Goal: Task Accomplishment & Management: Manage account settings

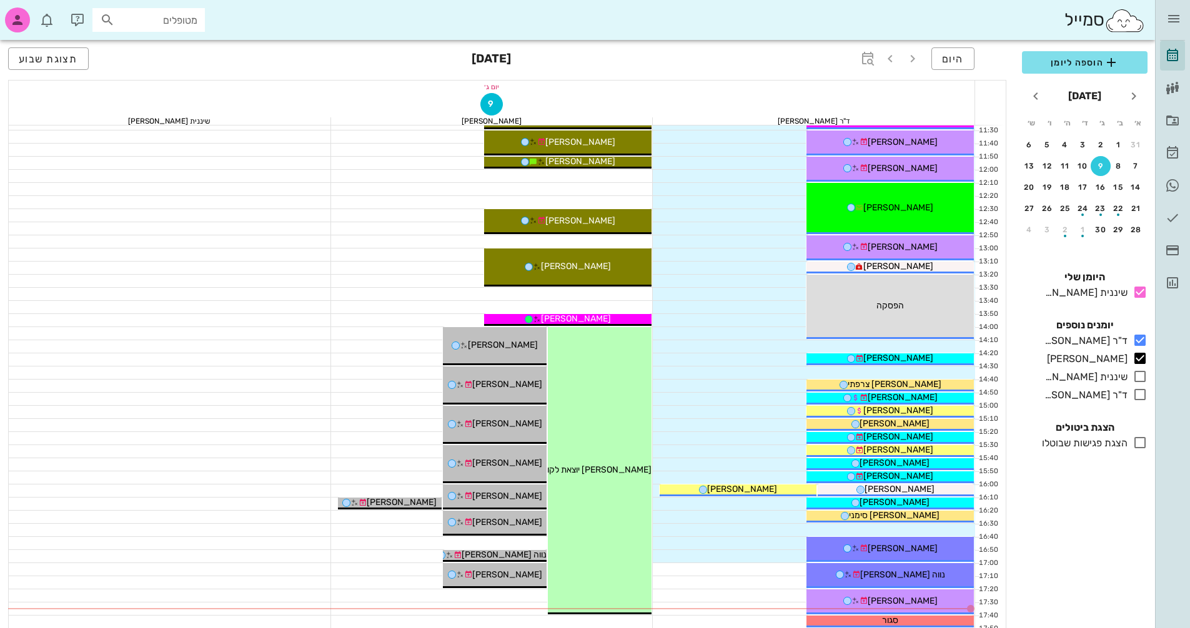
scroll to position [350, 0]
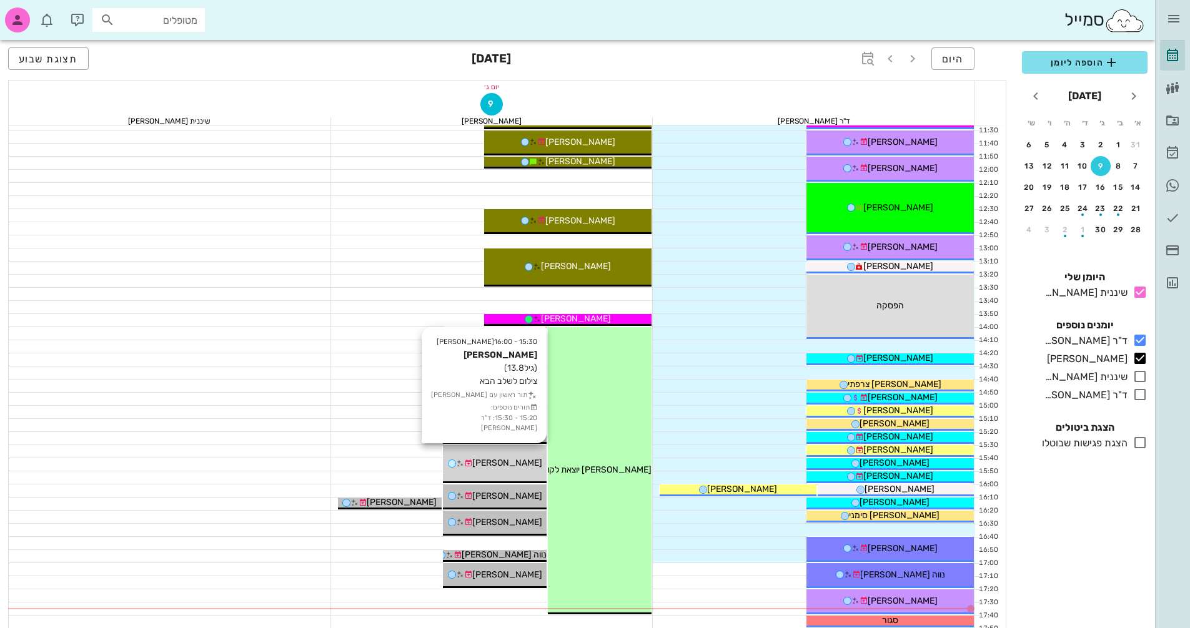
click at [523, 459] on div "[PERSON_NAME]" at bounding box center [495, 463] width 104 height 13
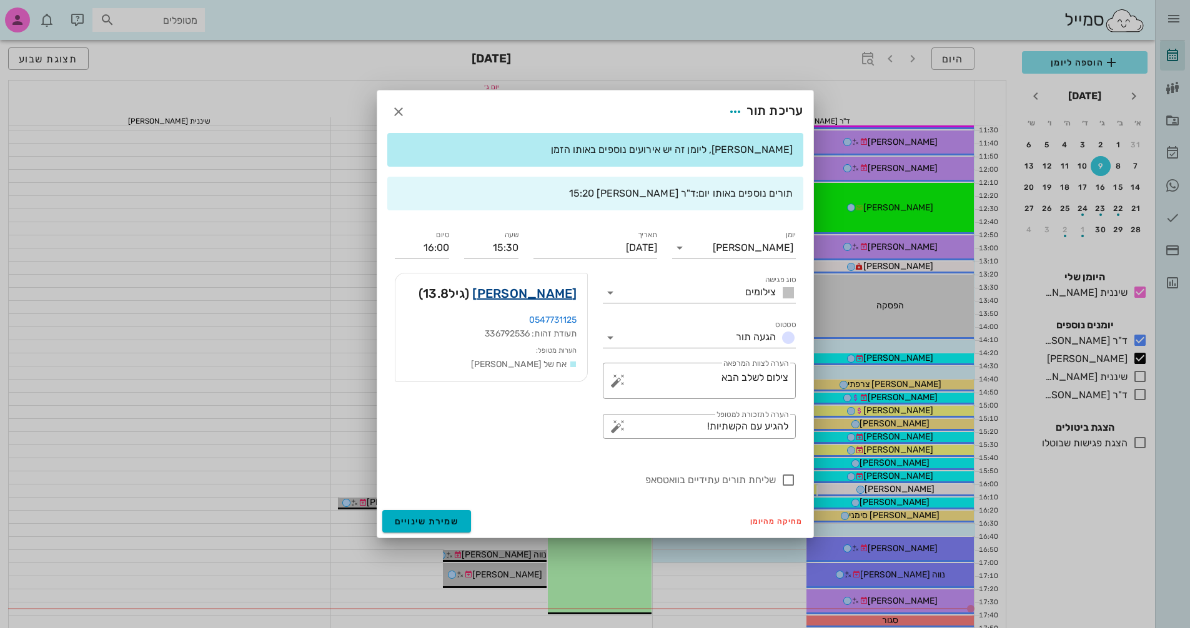
click at [544, 300] on link "[PERSON_NAME]" at bounding box center [524, 294] width 104 height 20
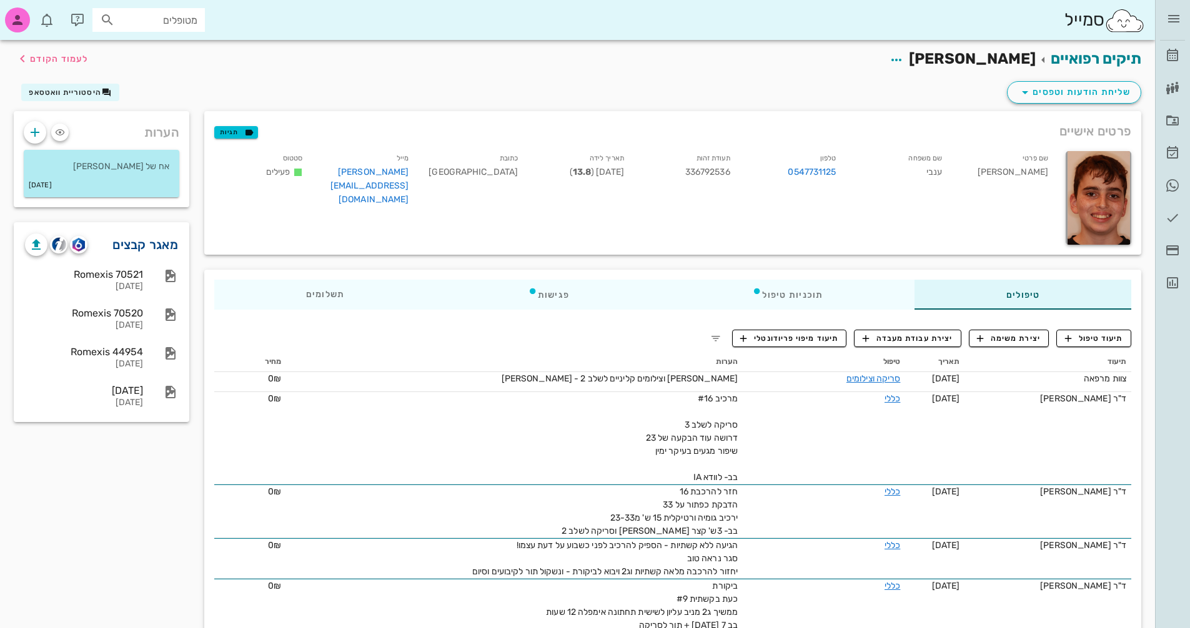
click at [141, 242] on link "מאגר קבצים" at bounding box center [145, 245] width 66 height 20
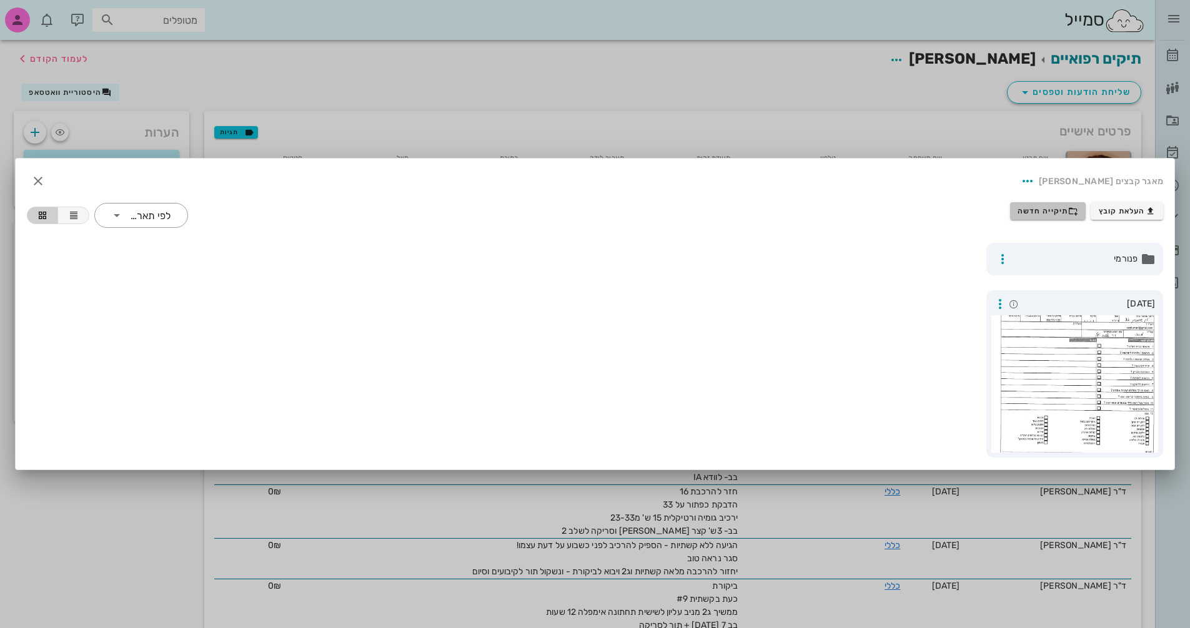
click at [1042, 214] on span "תיקייה חדשה" at bounding box center [1047, 211] width 61 height 10
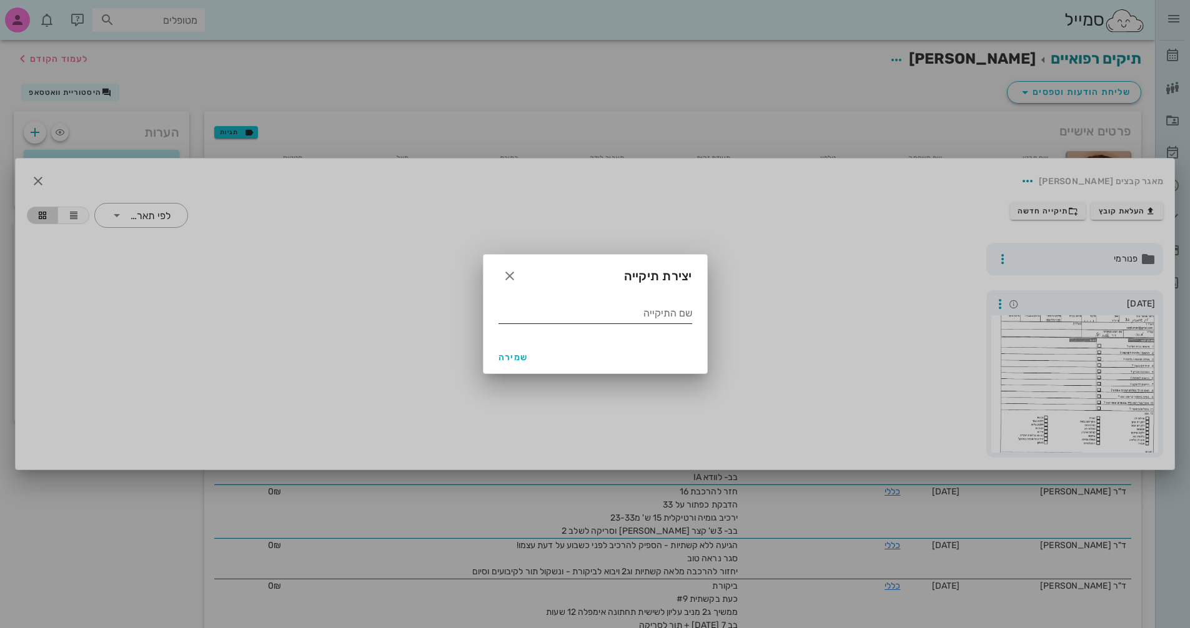
click at [629, 307] on input "שם התיקייה" at bounding box center [595, 314] width 194 height 20
type input "9.2025"
click at [518, 362] on span "שמירה" at bounding box center [513, 357] width 30 height 11
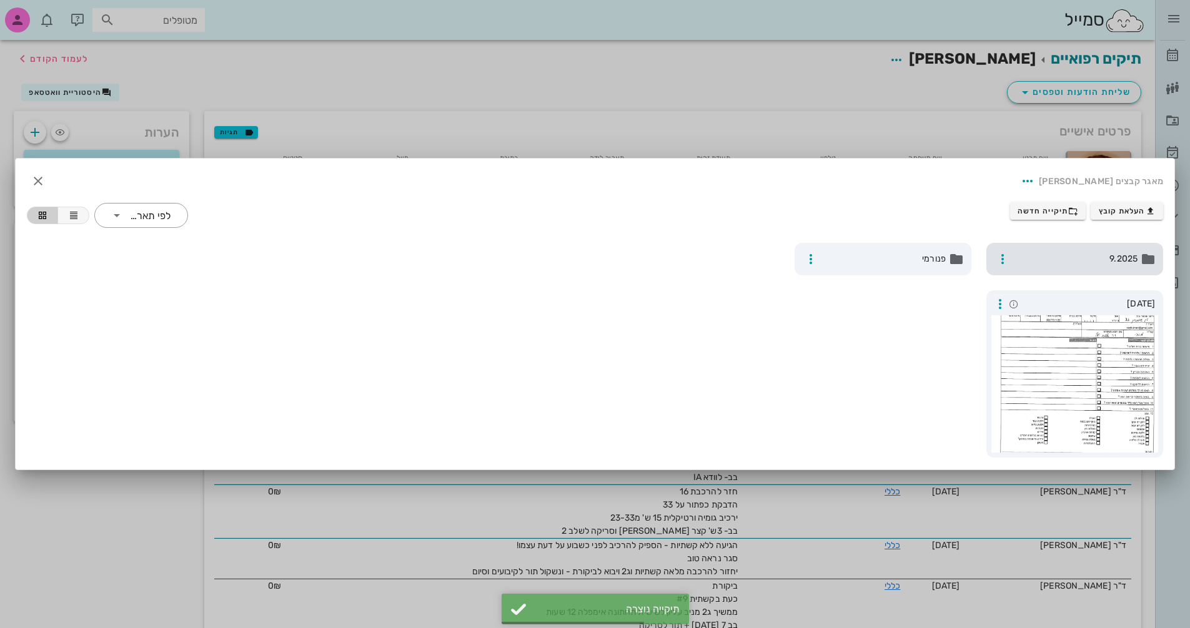
click at [1139, 270] on div "9.2025" at bounding box center [1074, 259] width 177 height 32
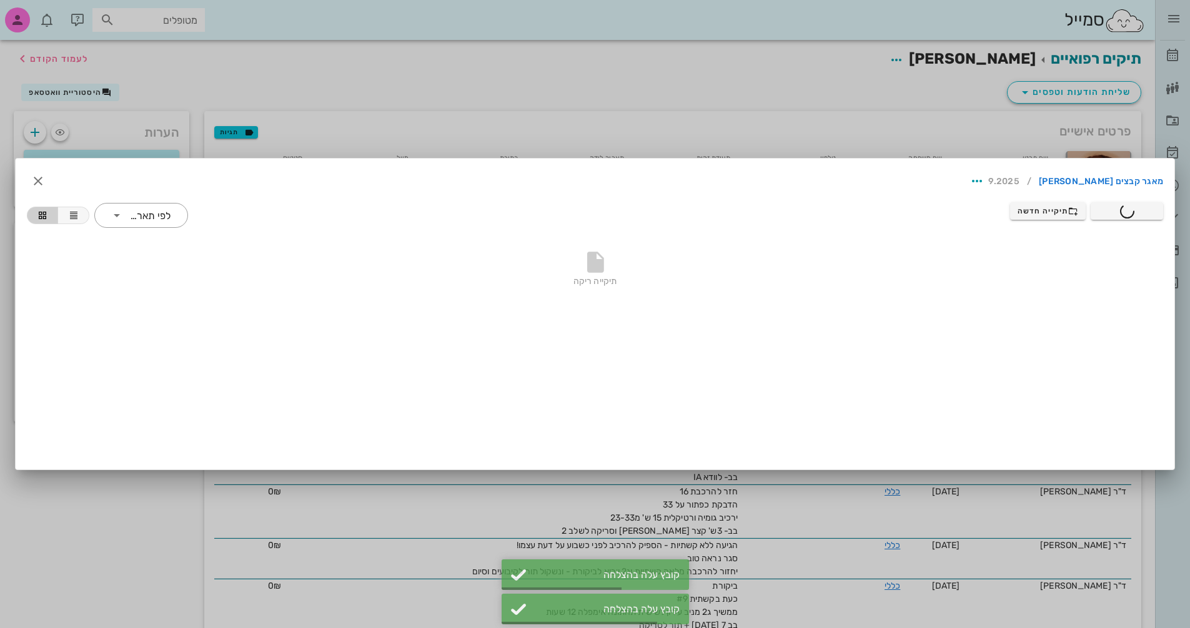
click at [235, 99] on div at bounding box center [595, 314] width 1190 height 628
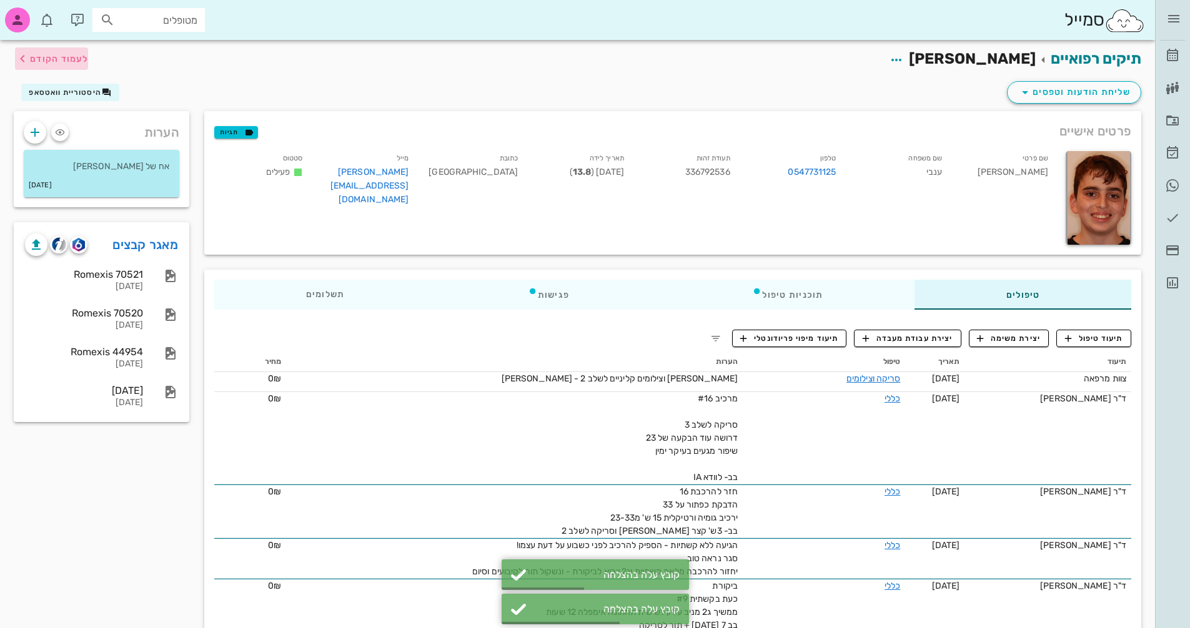
click at [67, 60] on span "לעמוד הקודם" at bounding box center [59, 59] width 58 height 11
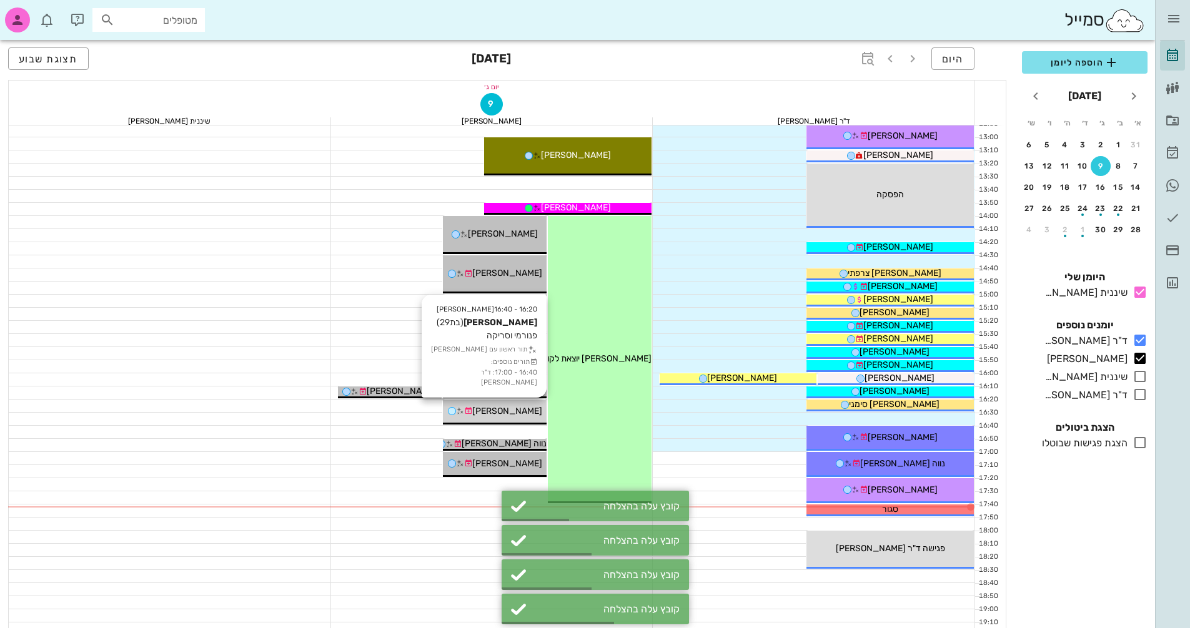
scroll to position [475, 0]
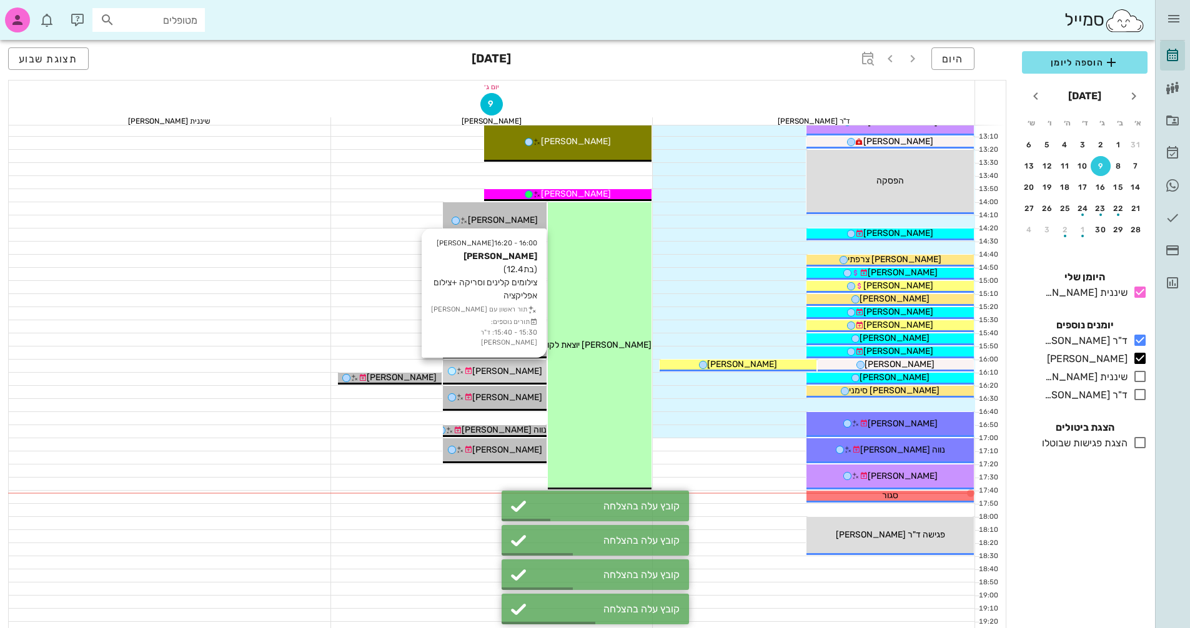
click at [519, 377] on div "[PERSON_NAME]" at bounding box center [495, 371] width 104 height 13
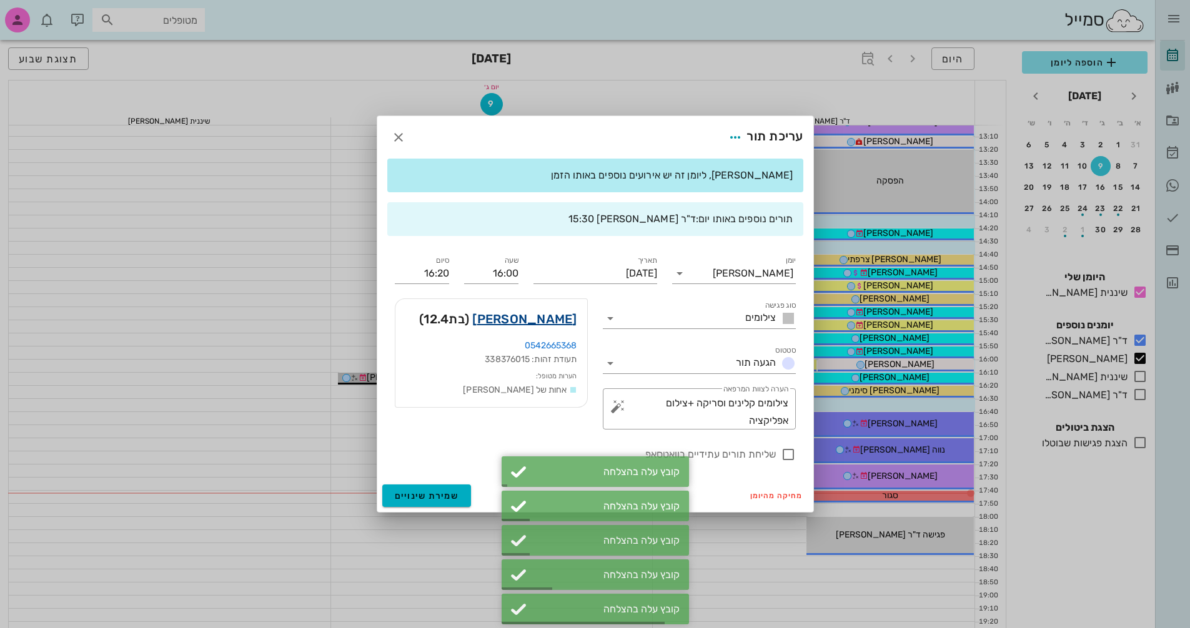
click at [541, 324] on link "[PERSON_NAME]" at bounding box center [524, 319] width 104 height 20
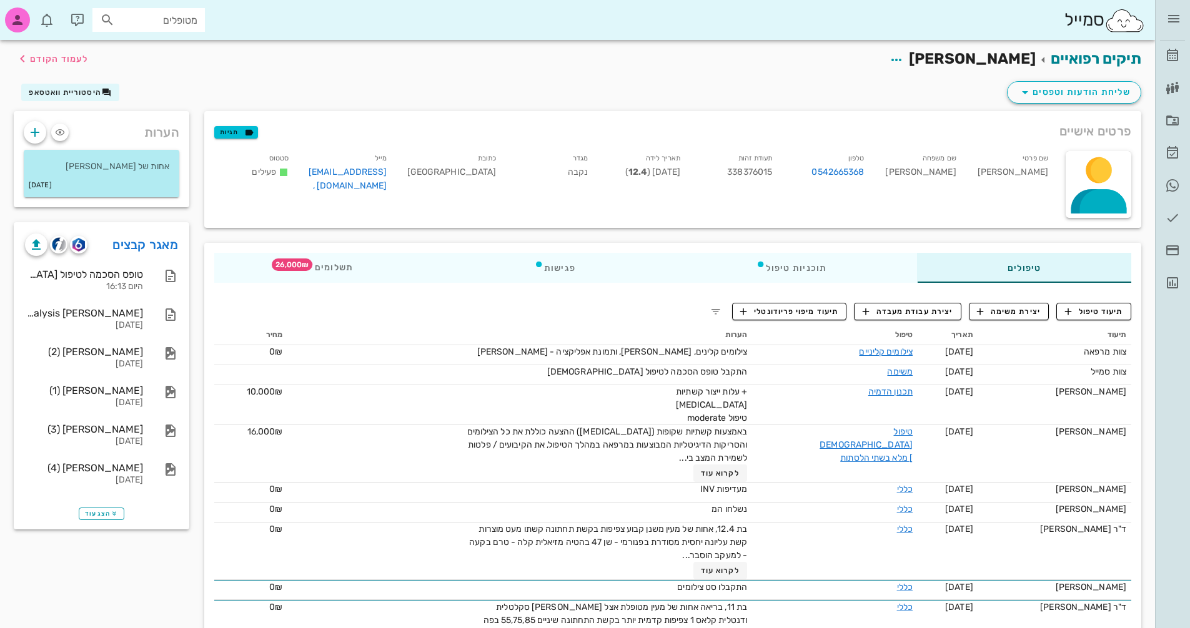
click at [414, 230] on div "פרטים אישיים תגיות שם פרטי [PERSON_NAME] שם משפחה [PERSON_NAME] 0542665368 תעוד…" at bounding box center [673, 170] width 952 height 132
click at [152, 244] on link "מאגר קבצים" at bounding box center [145, 245] width 66 height 20
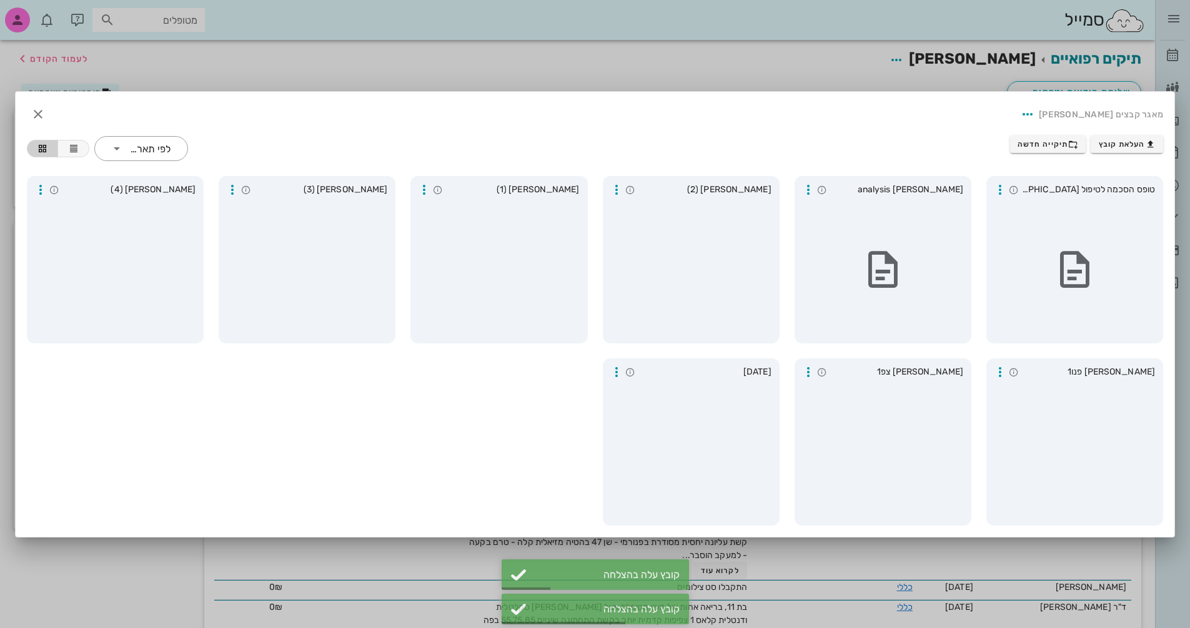
click at [395, 74] on div at bounding box center [595, 314] width 1190 height 628
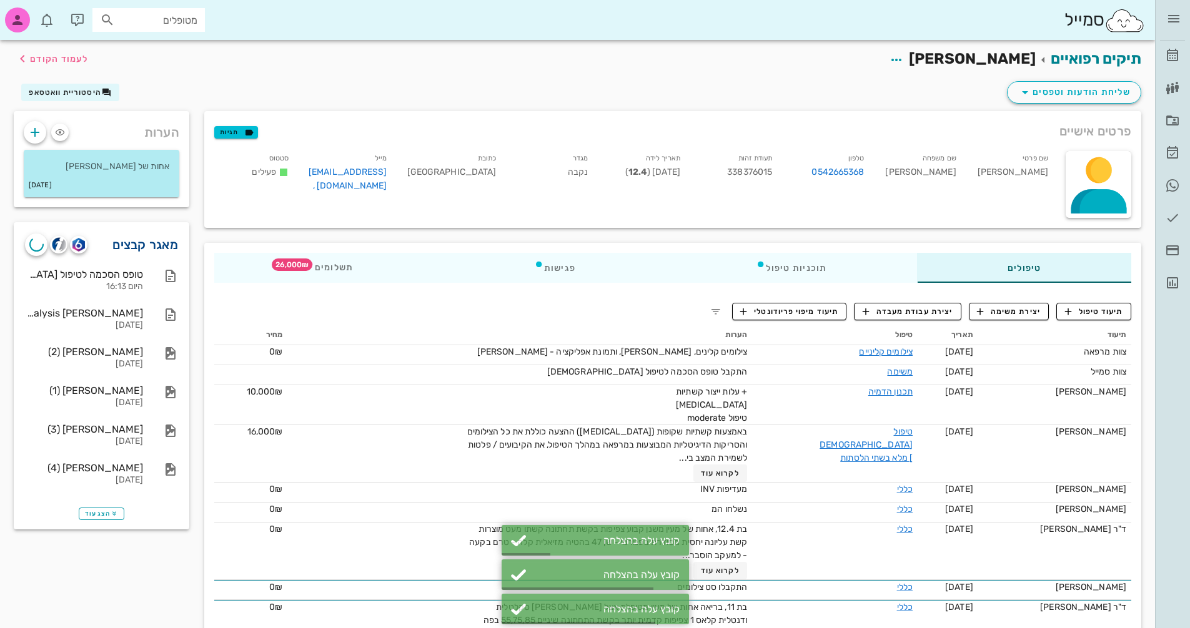
click at [129, 244] on link "מאגר קבצים" at bounding box center [145, 245] width 66 height 20
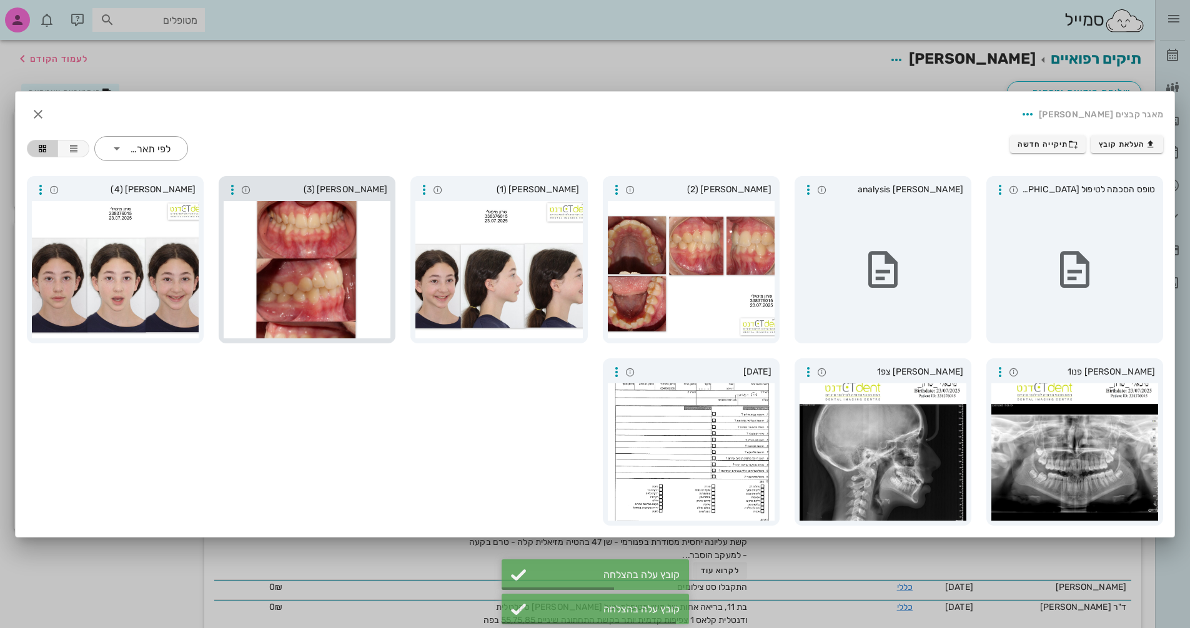
click at [359, 190] on span "[PERSON_NAME] (3)" at bounding box center [320, 190] width 133 height 14
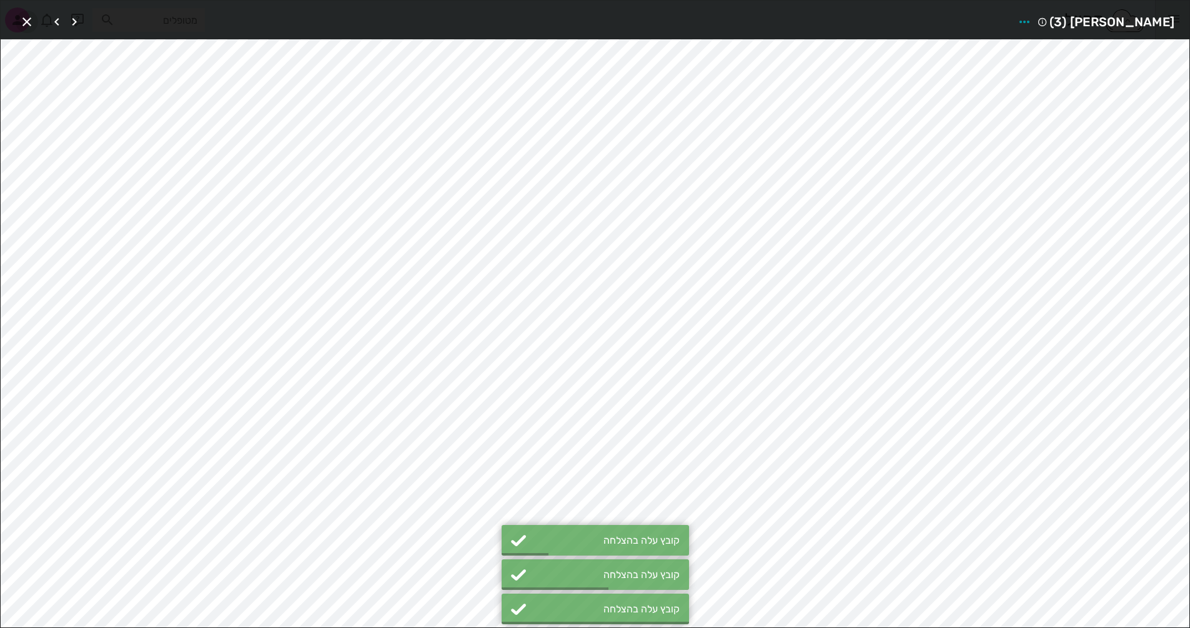
click at [27, 24] on icon "button" at bounding box center [26, 21] width 15 height 15
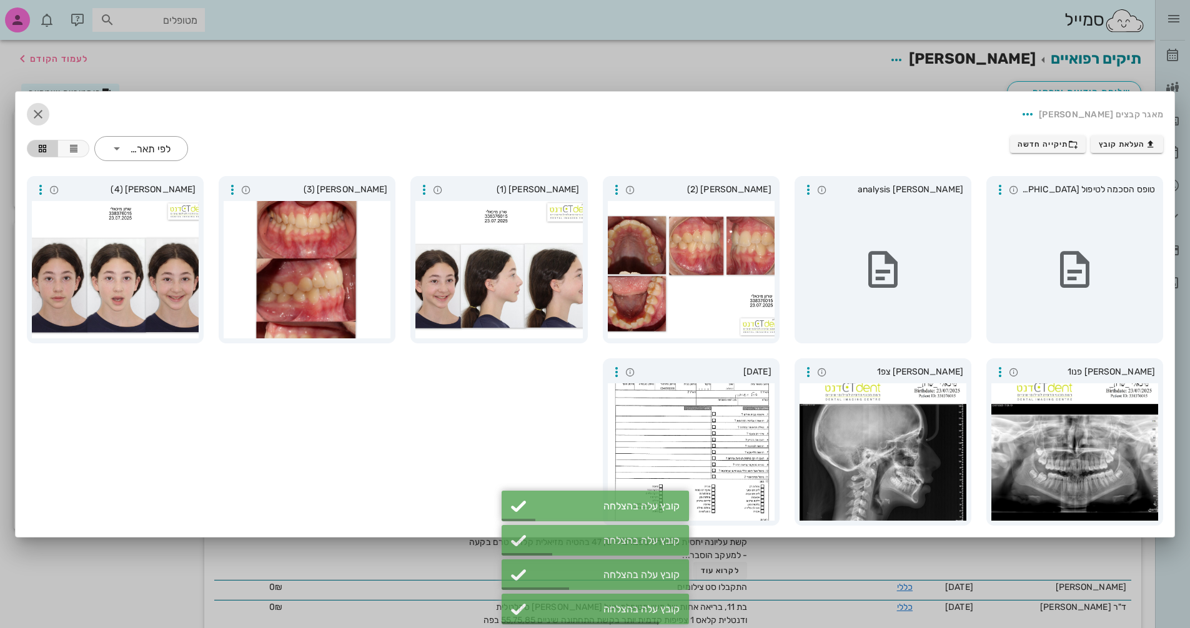
click at [40, 115] on icon "button" at bounding box center [38, 114] width 15 height 15
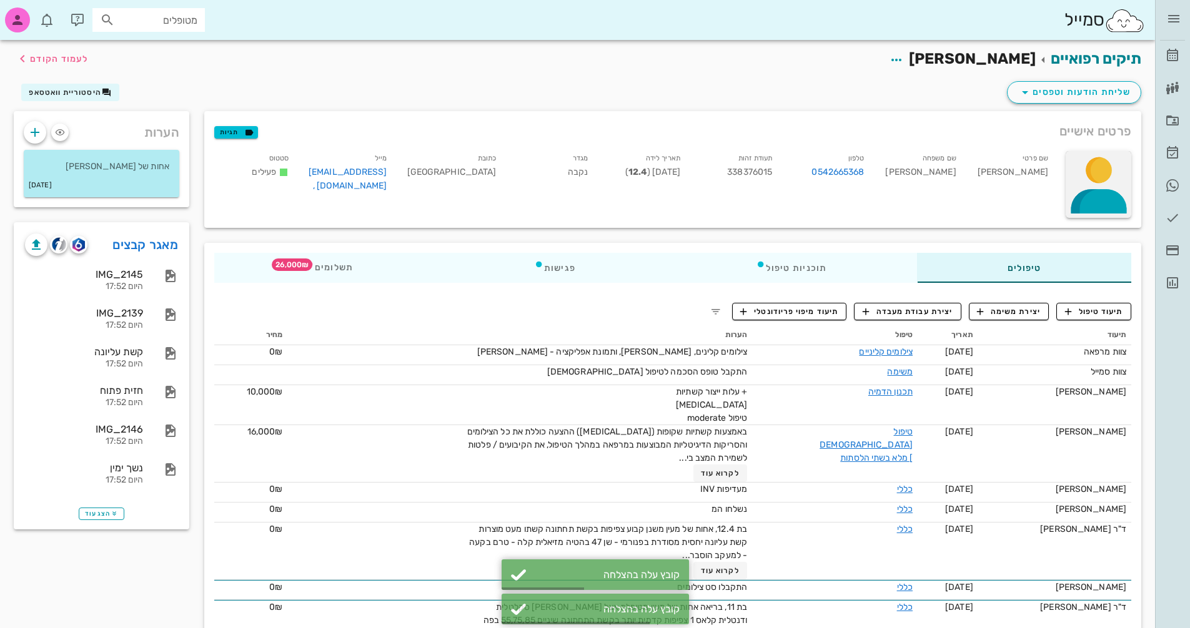
click at [1106, 189] on div at bounding box center [1099, 184] width 66 height 67
click at [1097, 177] on div "העלאת תמונה" at bounding box center [1093, 182] width 58 height 12
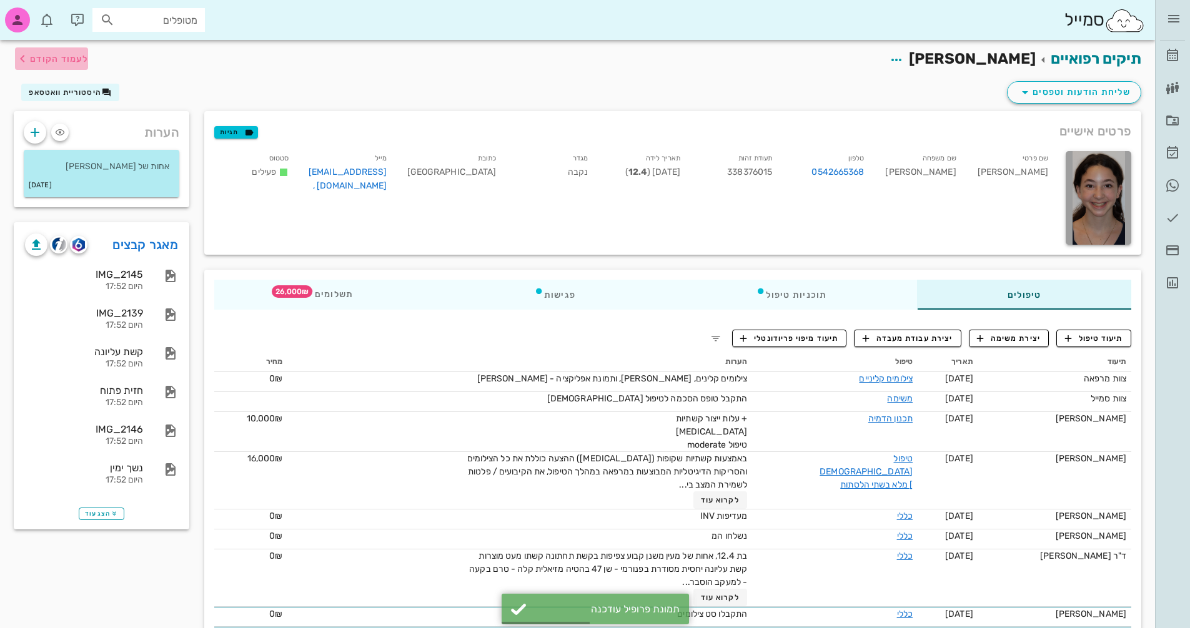
click at [63, 63] on span "לעמוד הקודם" at bounding box center [59, 59] width 58 height 11
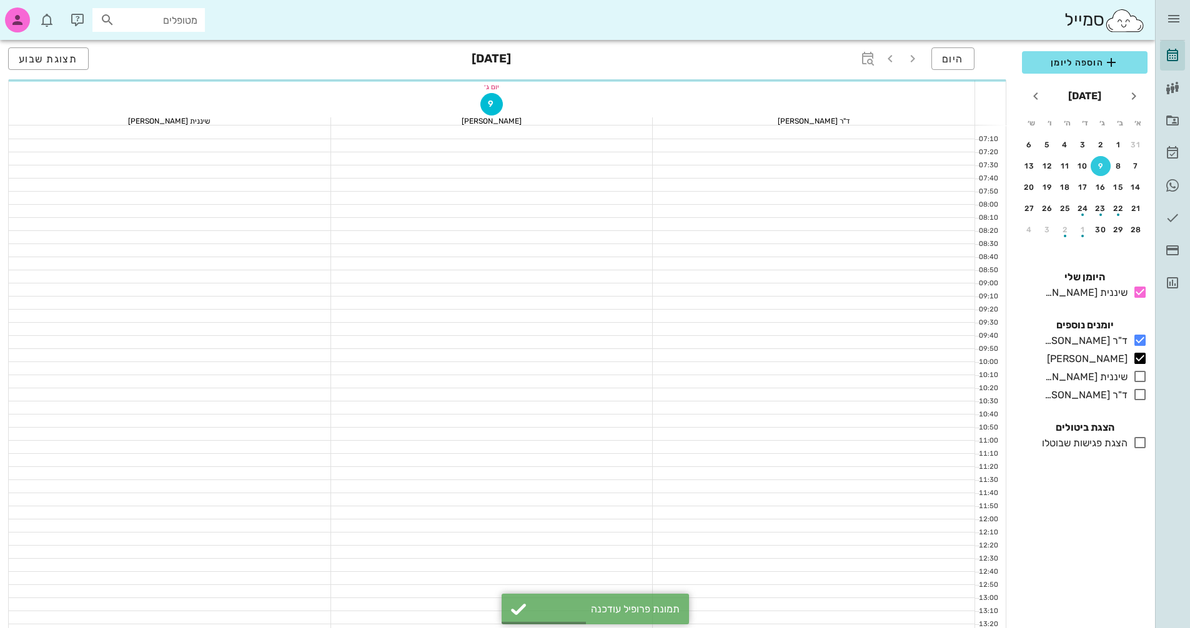
scroll to position [475, 0]
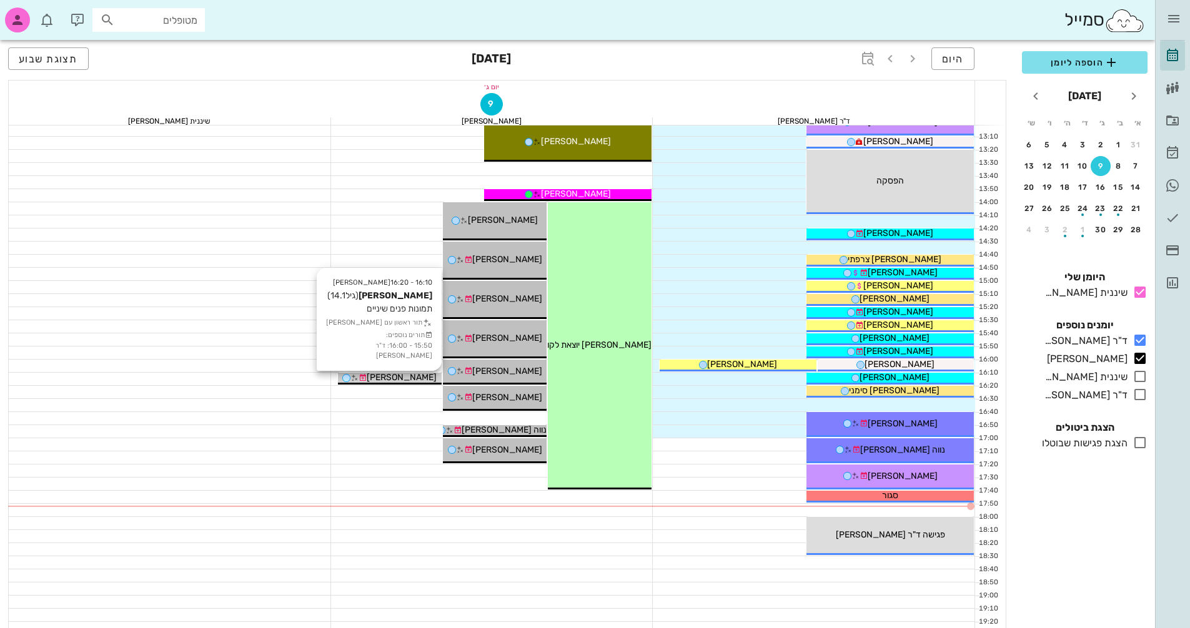
click at [423, 377] on div "[PERSON_NAME]" at bounding box center [390, 377] width 104 height 13
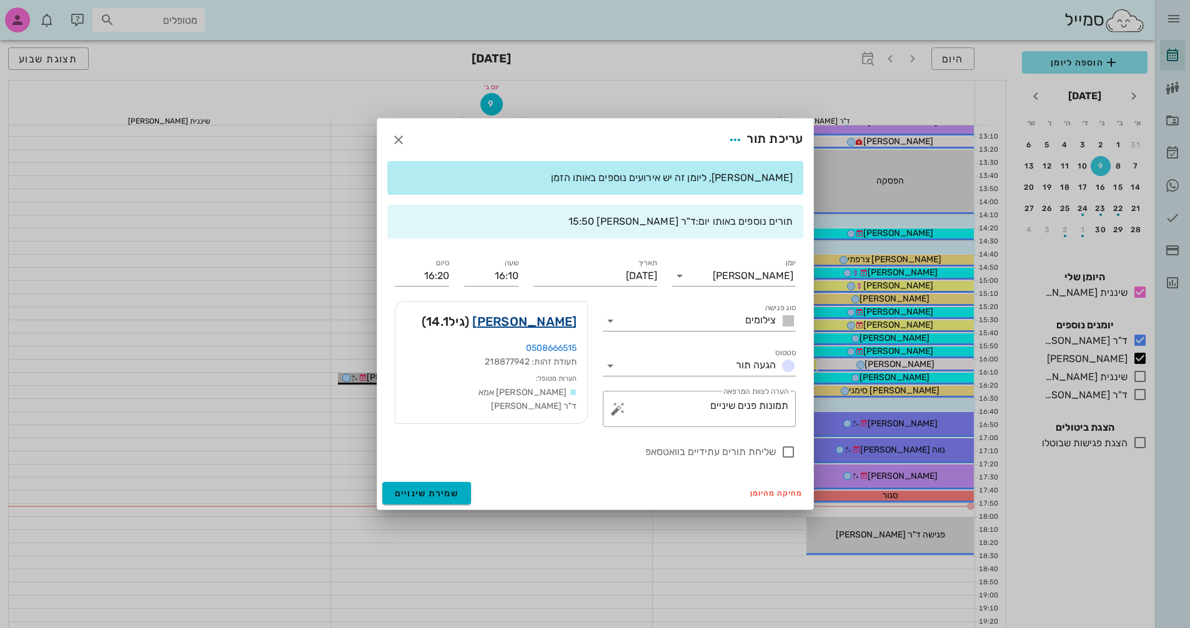
click at [544, 319] on link "[PERSON_NAME]" at bounding box center [524, 322] width 104 height 20
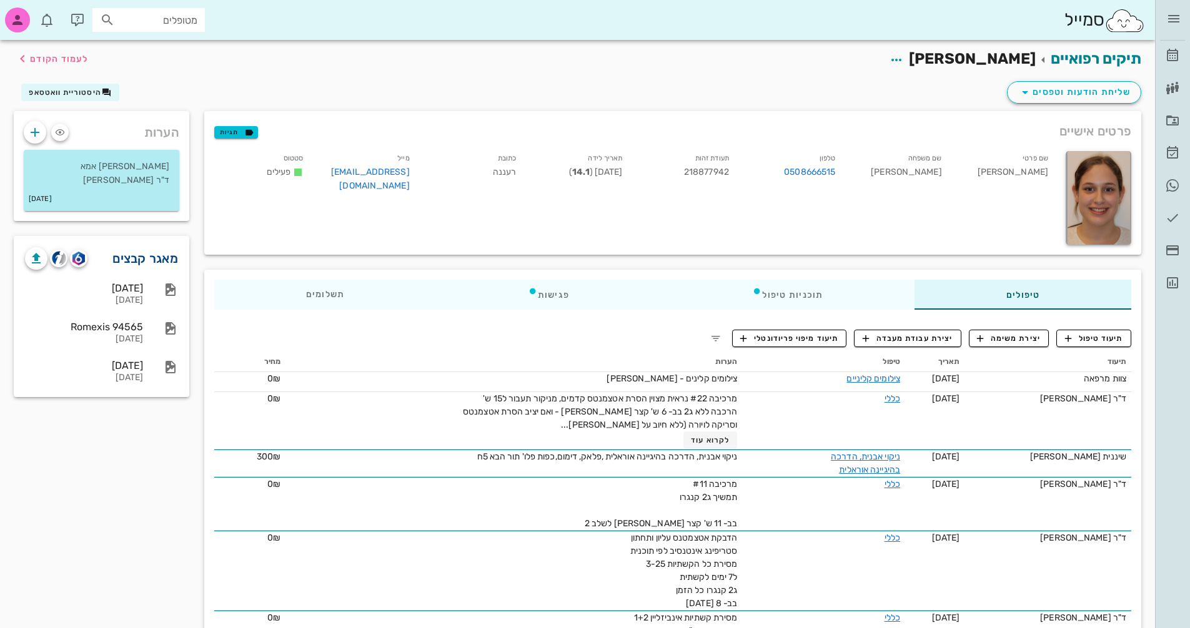
click at [164, 260] on link "מאגר קבצים" at bounding box center [145, 259] width 66 height 20
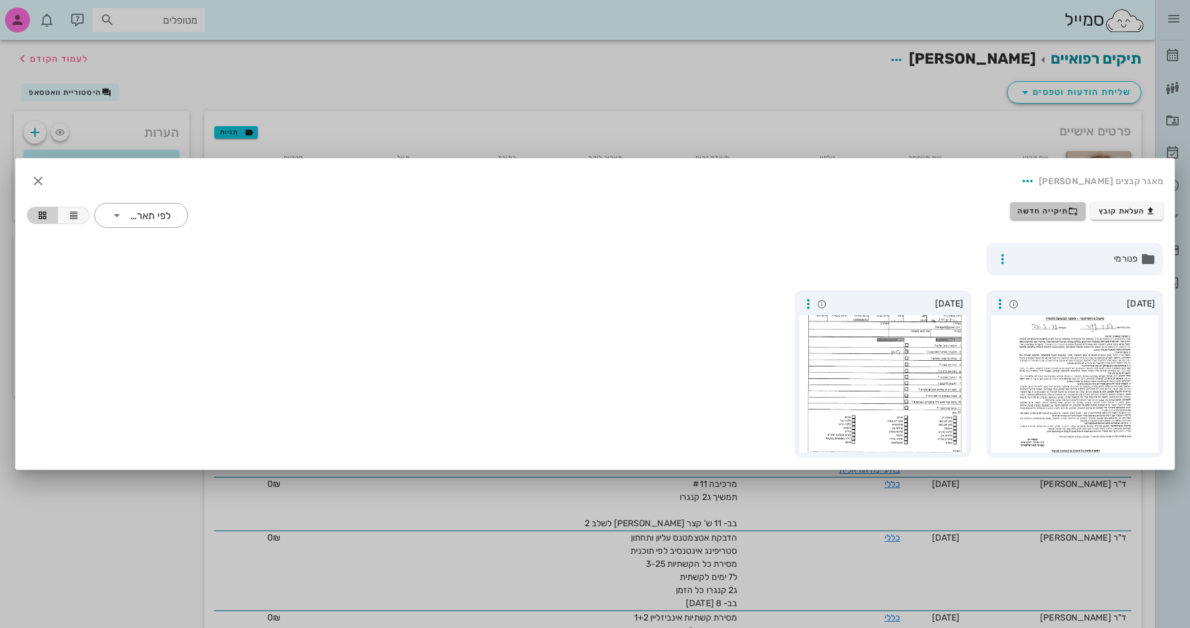
click at [1055, 214] on span "תיקייה חדשה" at bounding box center [1047, 211] width 61 height 10
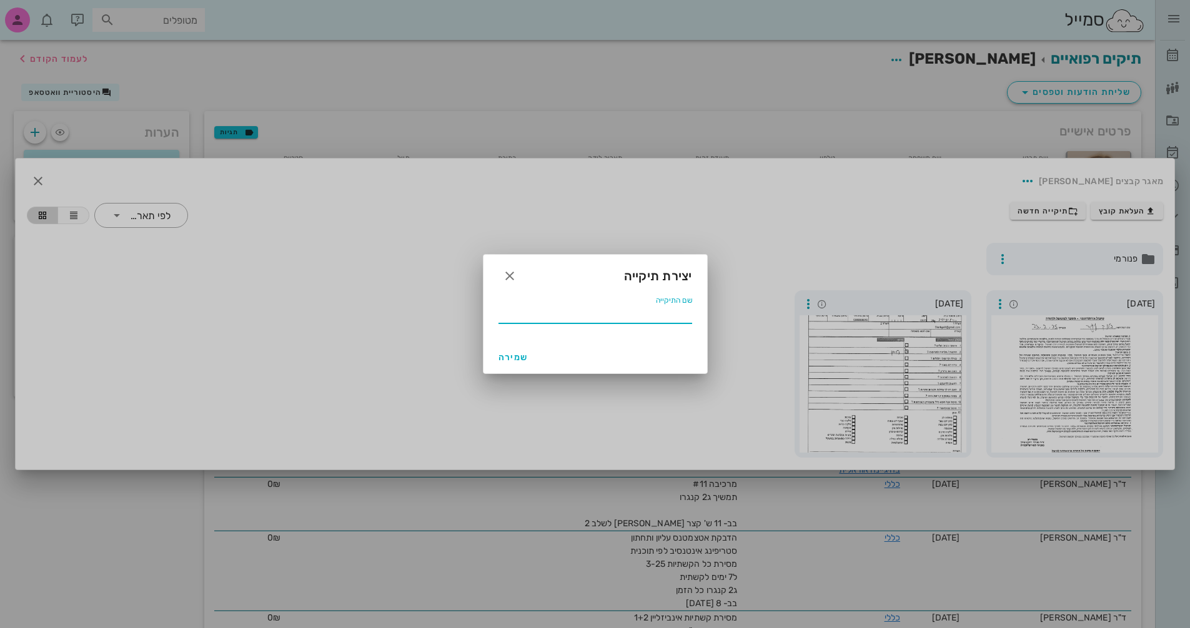
click at [636, 309] on input "שם התיקייה" at bounding box center [595, 314] width 194 height 20
type input "9.2025"
click at [520, 359] on span "שמירה" at bounding box center [513, 357] width 30 height 11
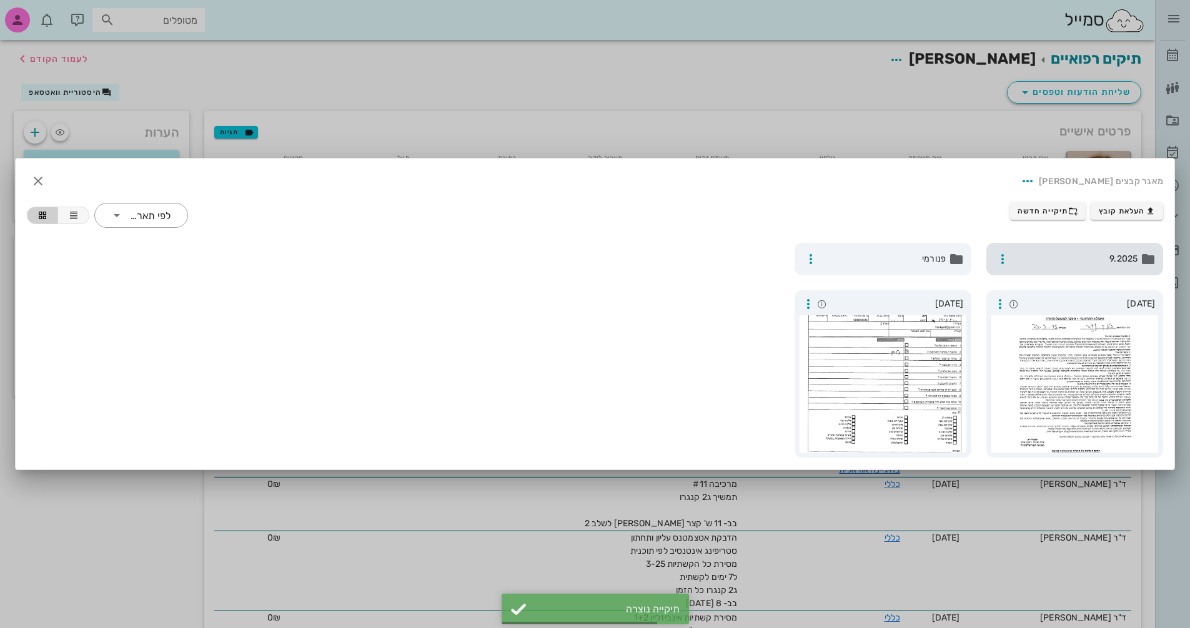
click at [1114, 273] on div "9.2025" at bounding box center [1074, 259] width 177 height 32
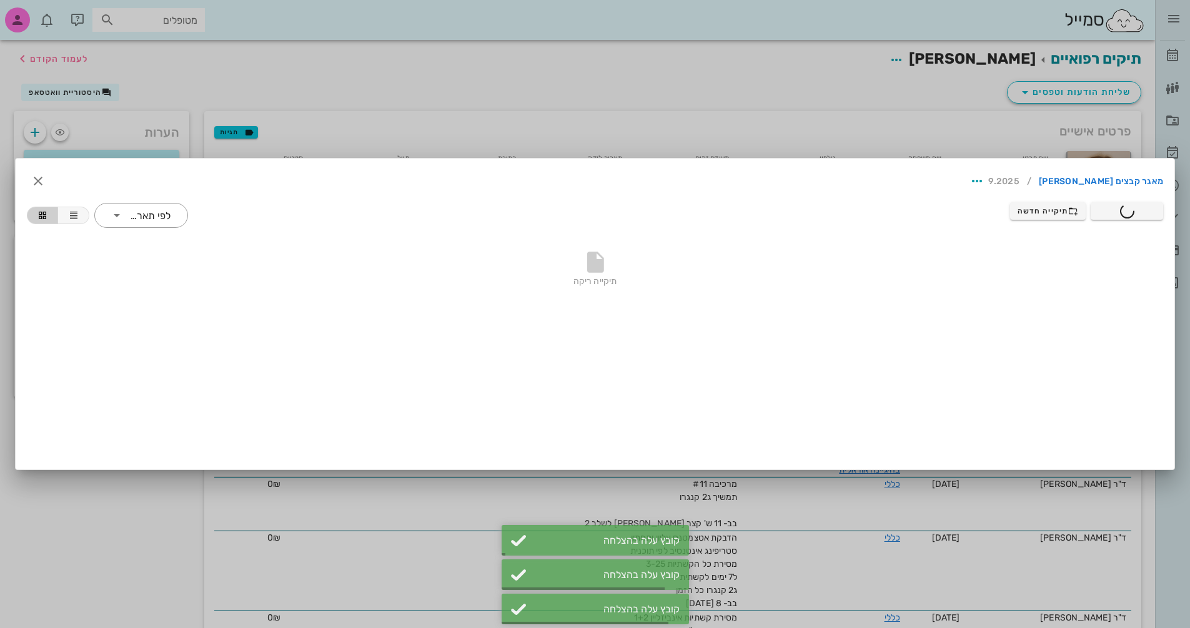
click at [46, 54] on div at bounding box center [595, 314] width 1190 height 628
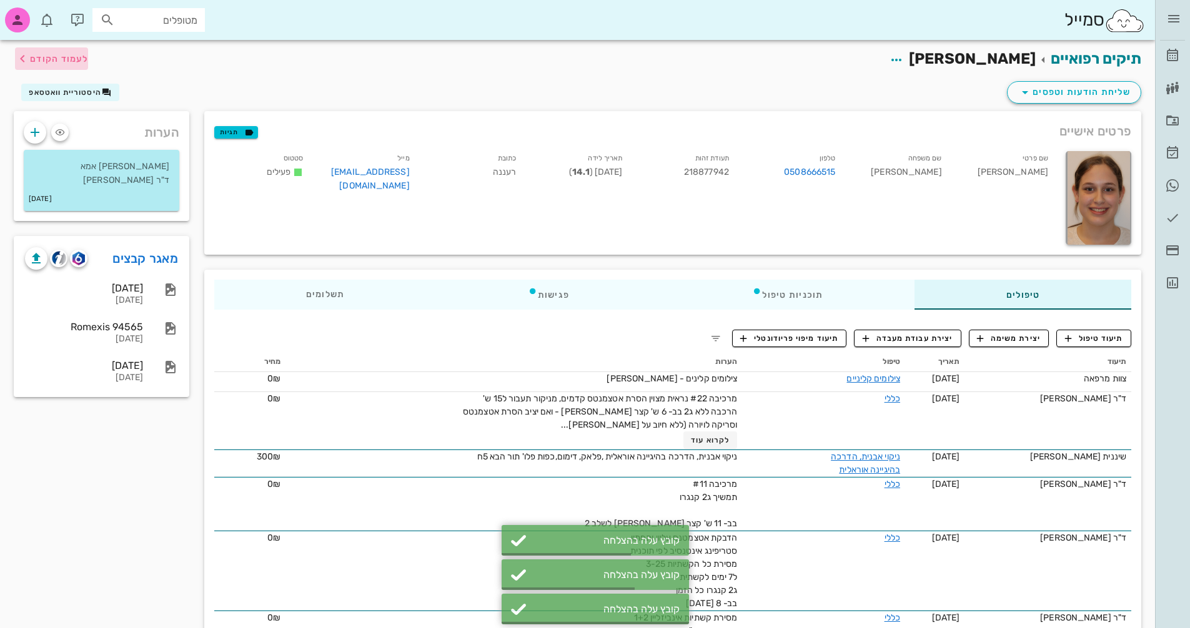
click at [67, 59] on span "לעמוד הקודם" at bounding box center [59, 59] width 58 height 11
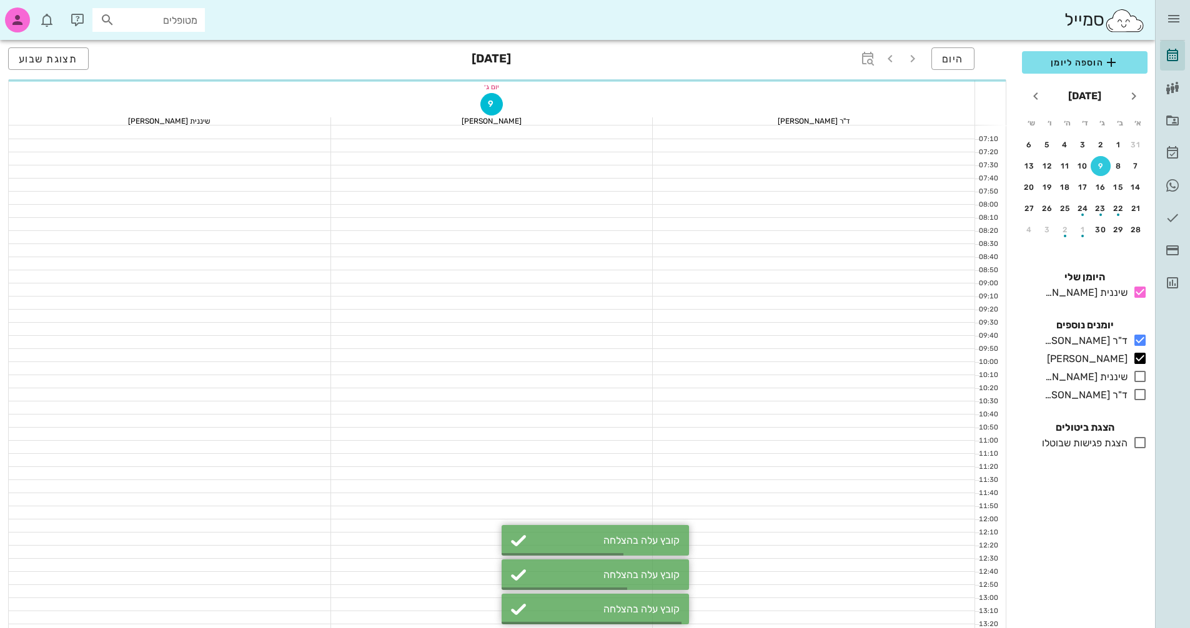
scroll to position [475, 0]
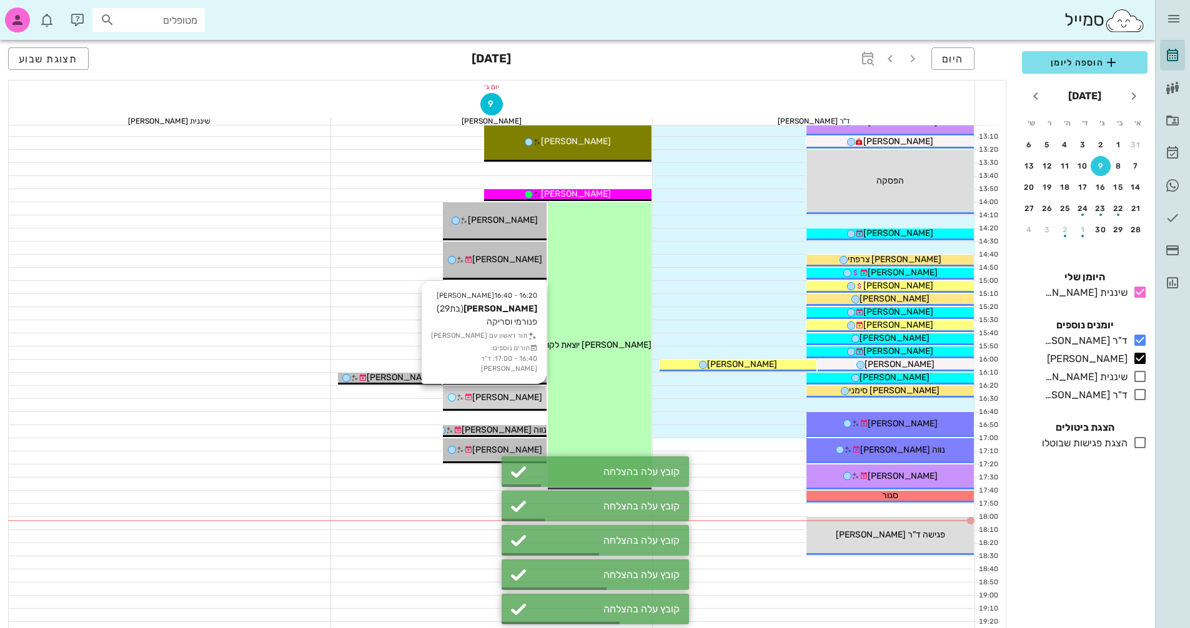
click at [497, 394] on span "[PERSON_NAME]" at bounding box center [507, 397] width 70 height 11
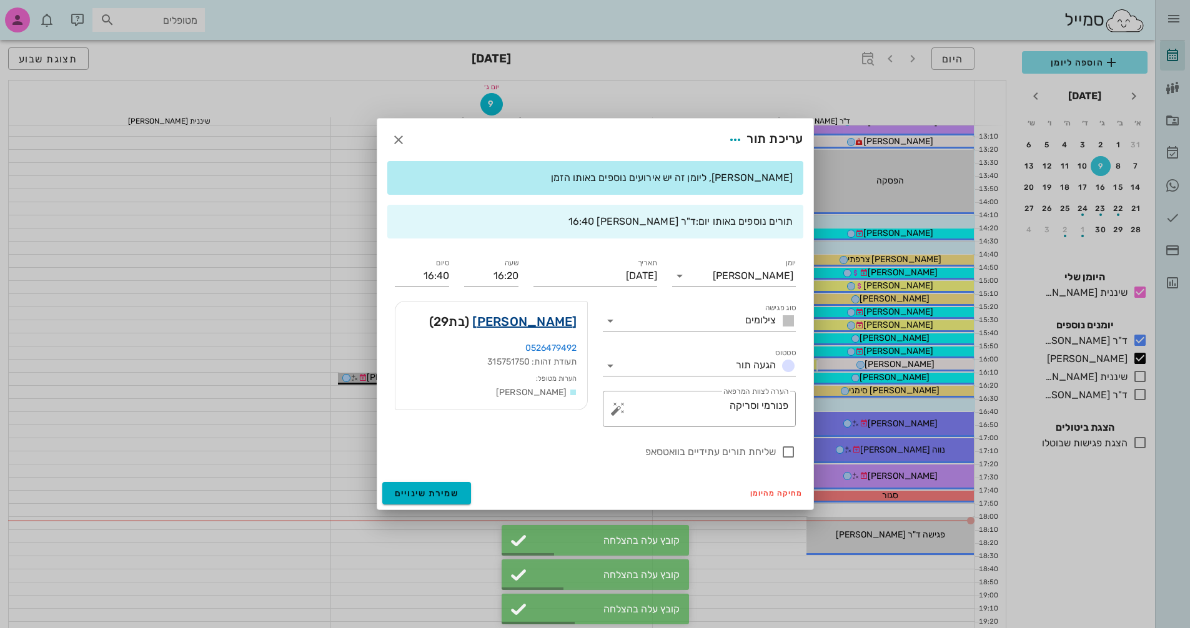
click at [560, 319] on link "[PERSON_NAME]" at bounding box center [524, 322] width 104 height 20
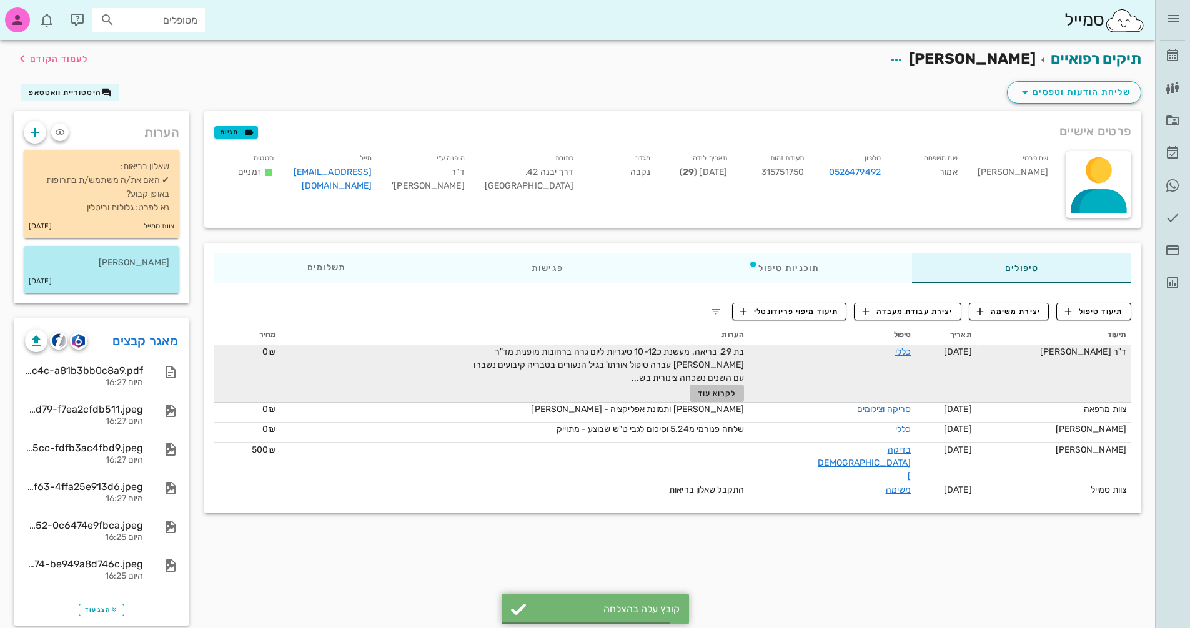
click at [736, 394] on span "לקרוא עוד" at bounding box center [717, 393] width 39 height 9
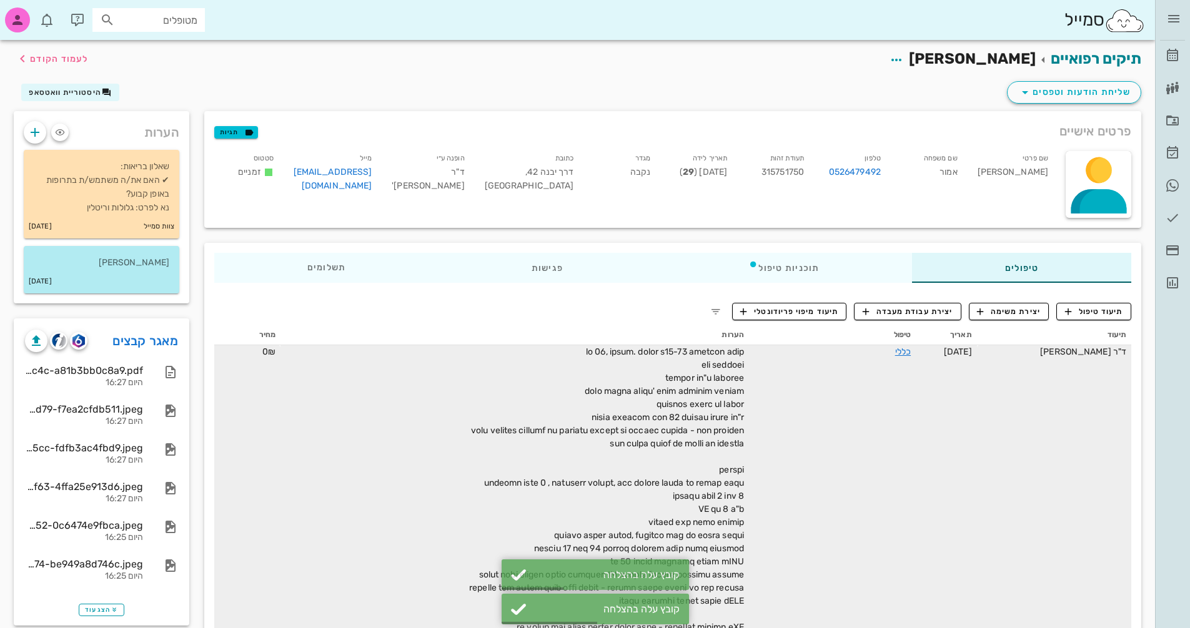
click at [595, 72] on div "תיקים רפואיים [PERSON_NAME] אמור לעמוד הקודם" at bounding box center [577, 59] width 1142 height 39
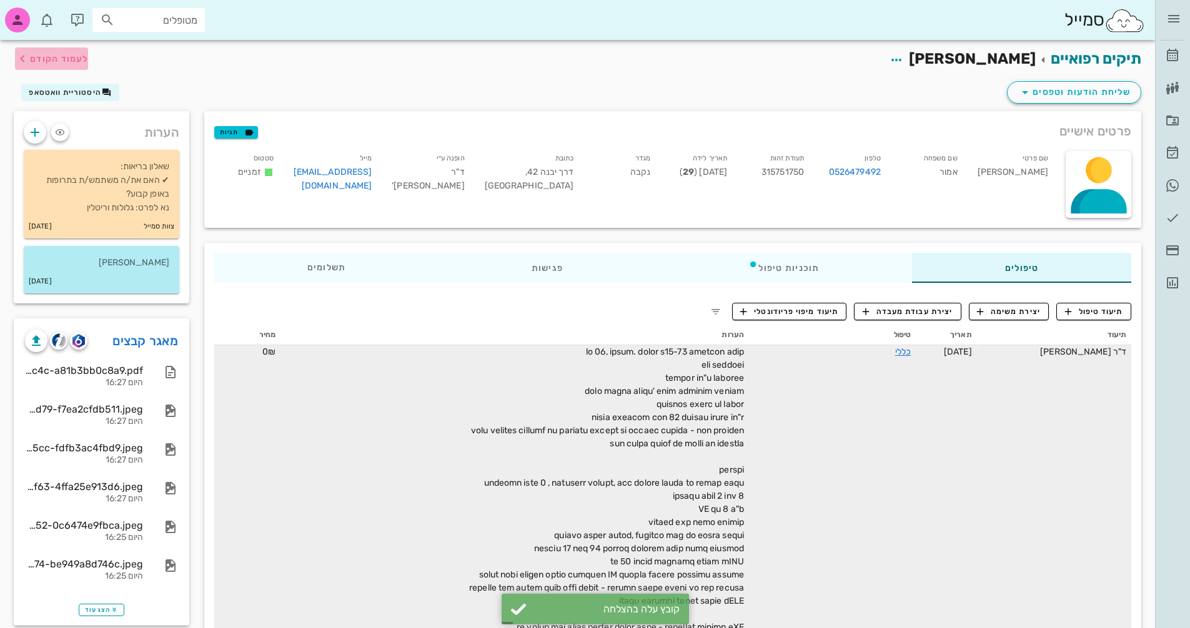
click at [57, 54] on span "לעמוד הקודם" at bounding box center [59, 59] width 58 height 11
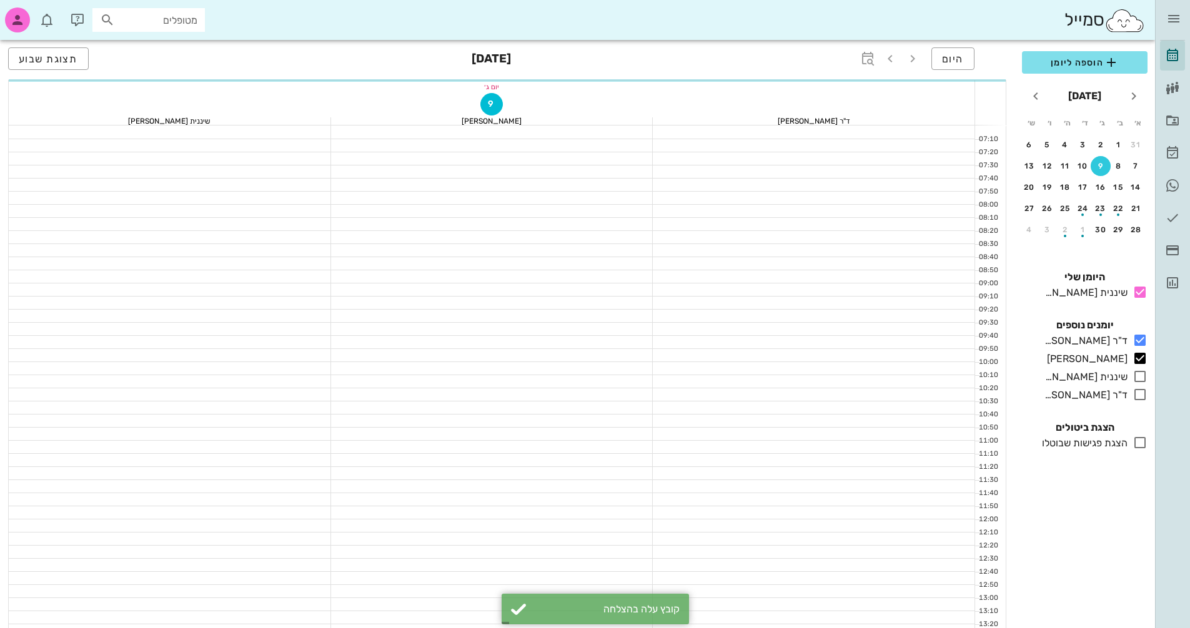
scroll to position [475, 0]
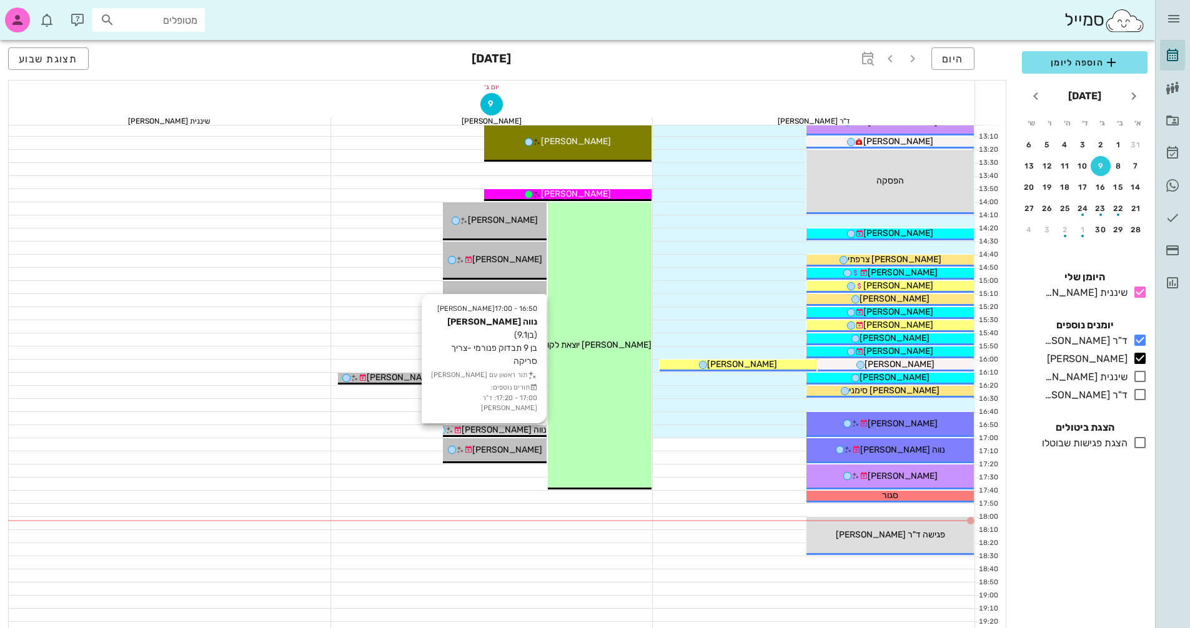
click at [518, 429] on span "נווה [PERSON_NAME]" at bounding box center [504, 430] width 85 height 11
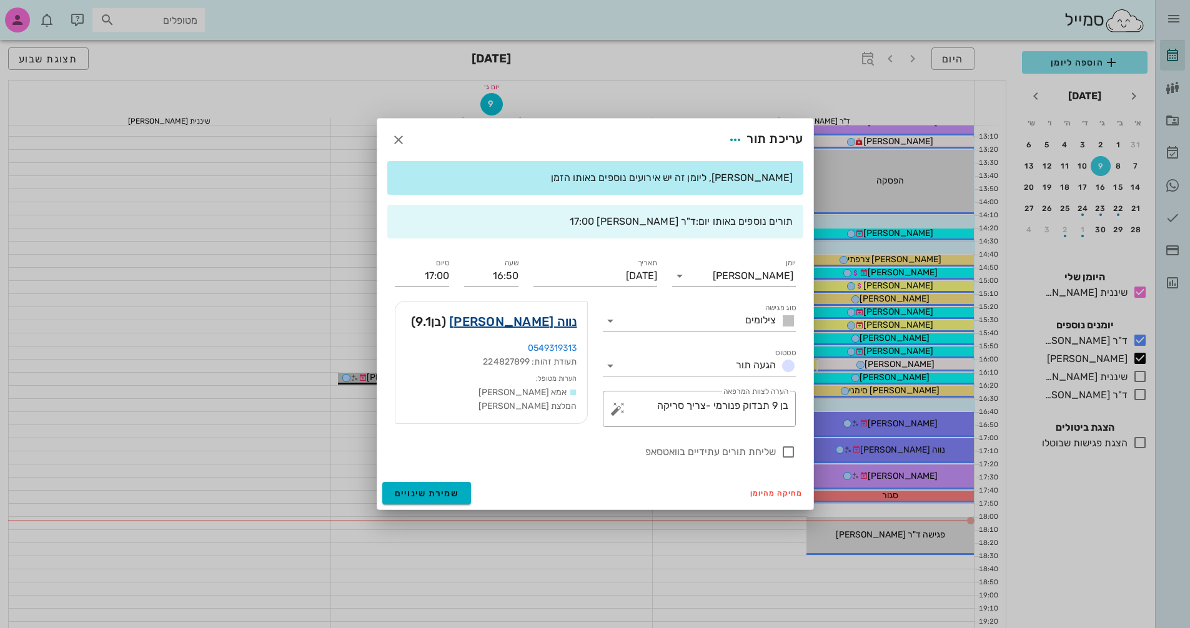
click at [558, 329] on link "נווה [PERSON_NAME]" at bounding box center [513, 322] width 128 height 20
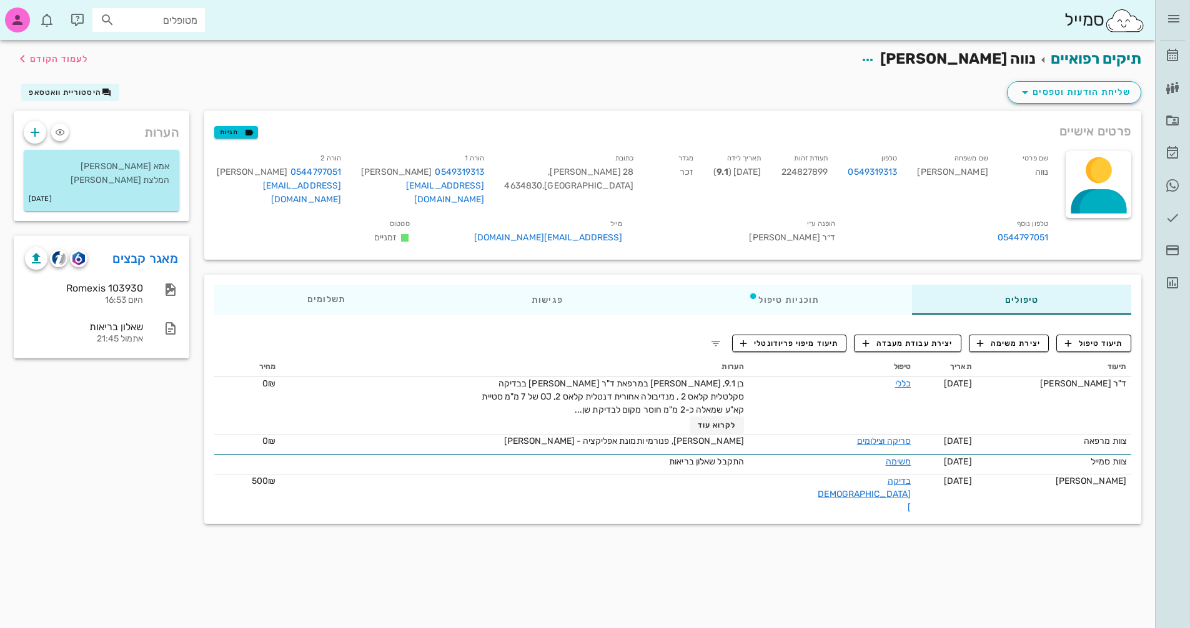
click at [381, 558] on div "תיקים רפואיים נווה [PERSON_NAME] לעמוד הקודם שליחת הודעות וטפסים היסטוריית וואט…" at bounding box center [577, 334] width 1155 height 588
click at [376, 574] on div "תיקים רפואיים נווה [PERSON_NAME] לעמוד הקודם שליחת הודעות וטפסים היסטוריית וואט…" at bounding box center [577, 334] width 1155 height 588
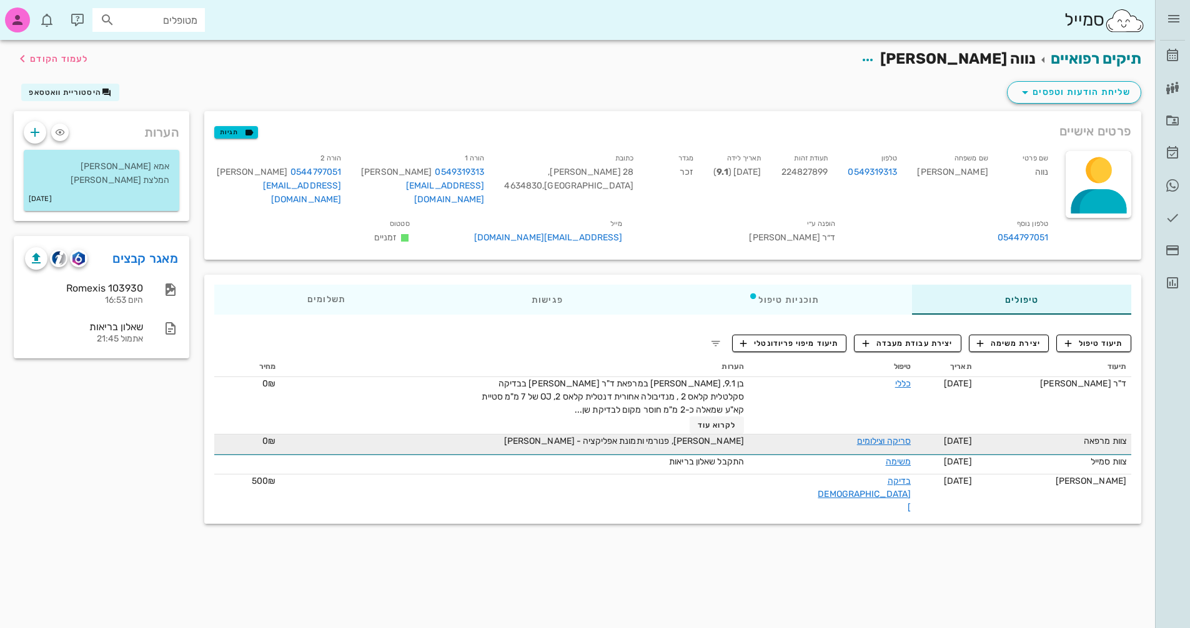
click at [749, 435] on td "[PERSON_NAME], פנורמי ותמונת אפליקציה - [PERSON_NAME]" at bounding box center [514, 445] width 468 height 20
drag, startPoint x: 735, startPoint y: 429, endPoint x: 610, endPoint y: 426, distance: 125.0
click at [610, 435] on div "[PERSON_NAME], פנורמי ותמונת אפליקציה - [PERSON_NAME]" at bounding box center [603, 441] width 281 height 13
click at [726, 438] on td "[PERSON_NAME], פנורמי ותמונת אפליקציה - [PERSON_NAME]" at bounding box center [514, 445] width 468 height 20
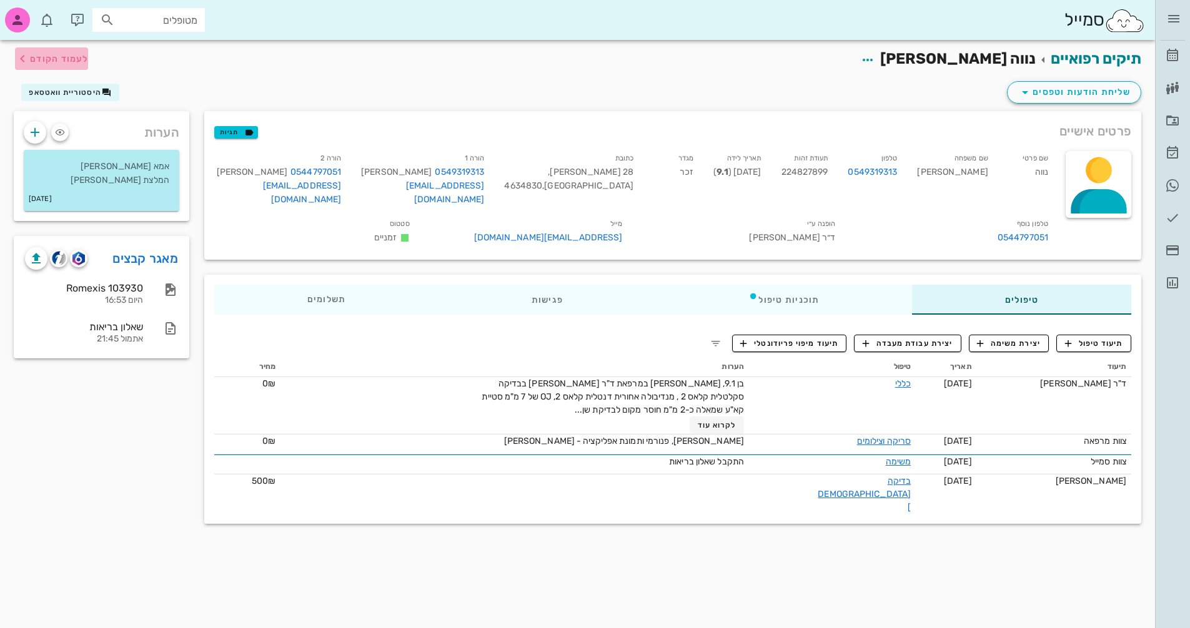
click at [66, 67] on button "לעמוד הקודם" at bounding box center [51, 58] width 73 height 22
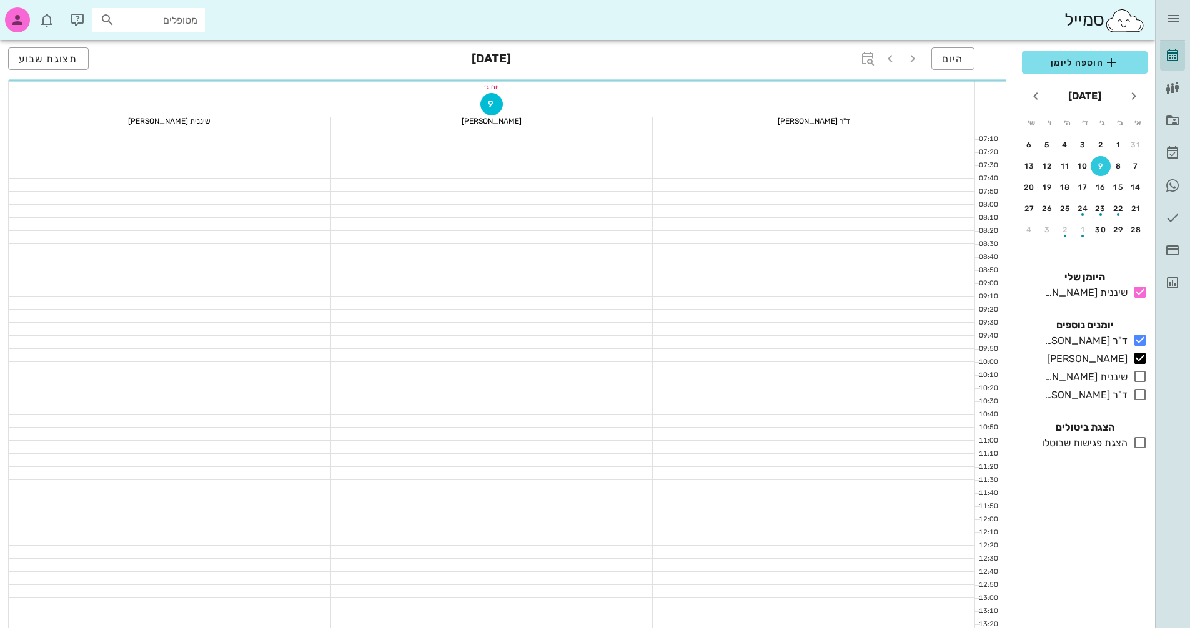
scroll to position [475, 0]
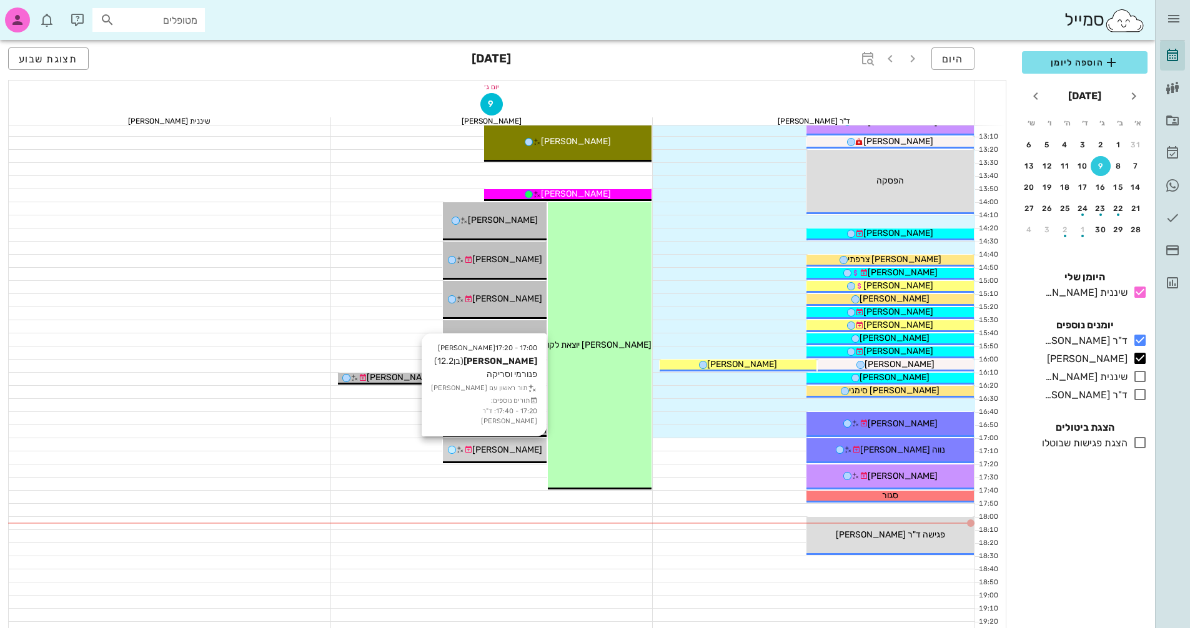
click at [522, 452] on span "[PERSON_NAME]" at bounding box center [507, 450] width 70 height 11
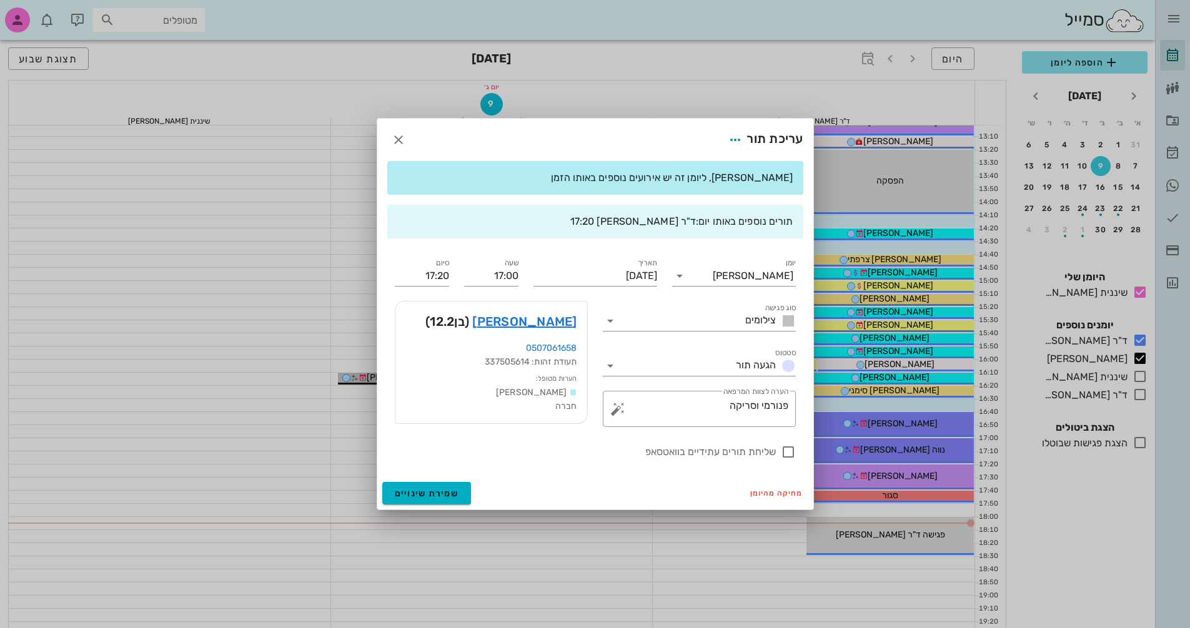
click at [599, 616] on div at bounding box center [595, 314] width 1190 height 628
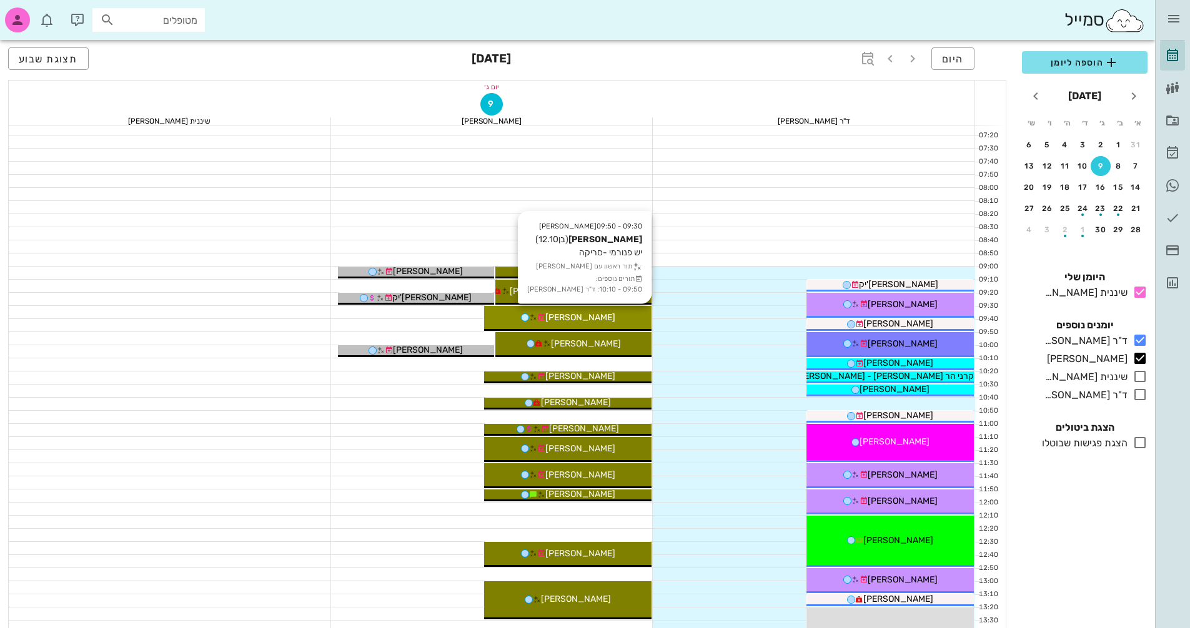
scroll to position [0, 0]
